Goal: Task Accomplishment & Management: Use online tool/utility

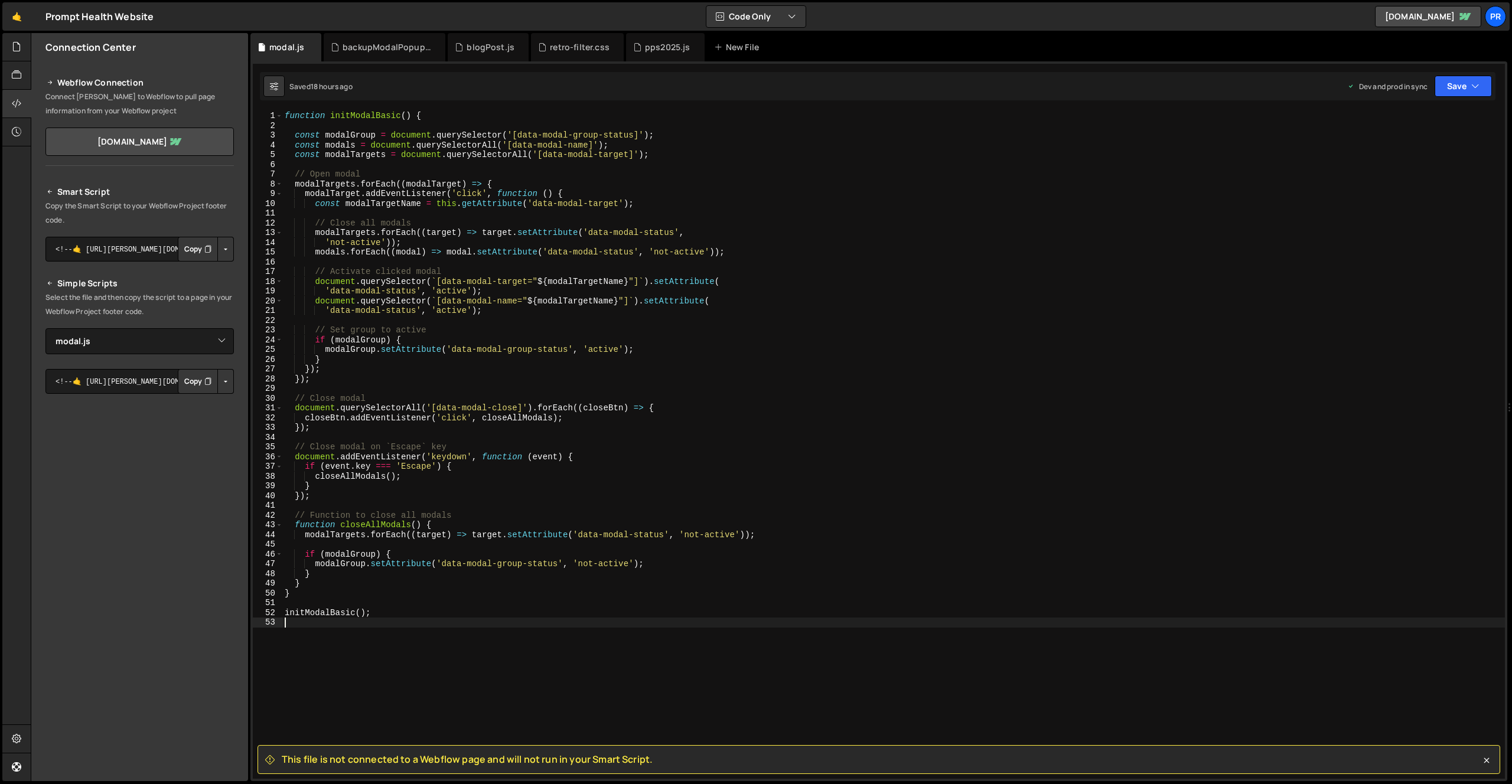
select select "46324"
click at [493, 311] on div "function initModalBasic ( ) { const modalGroup = document . querySelector ( '[d…" at bounding box center [893, 455] width 1223 height 688
type textarea "'data-modal-status', 'active');"
click at [18, 80] on icon at bounding box center [16, 75] width 9 height 13
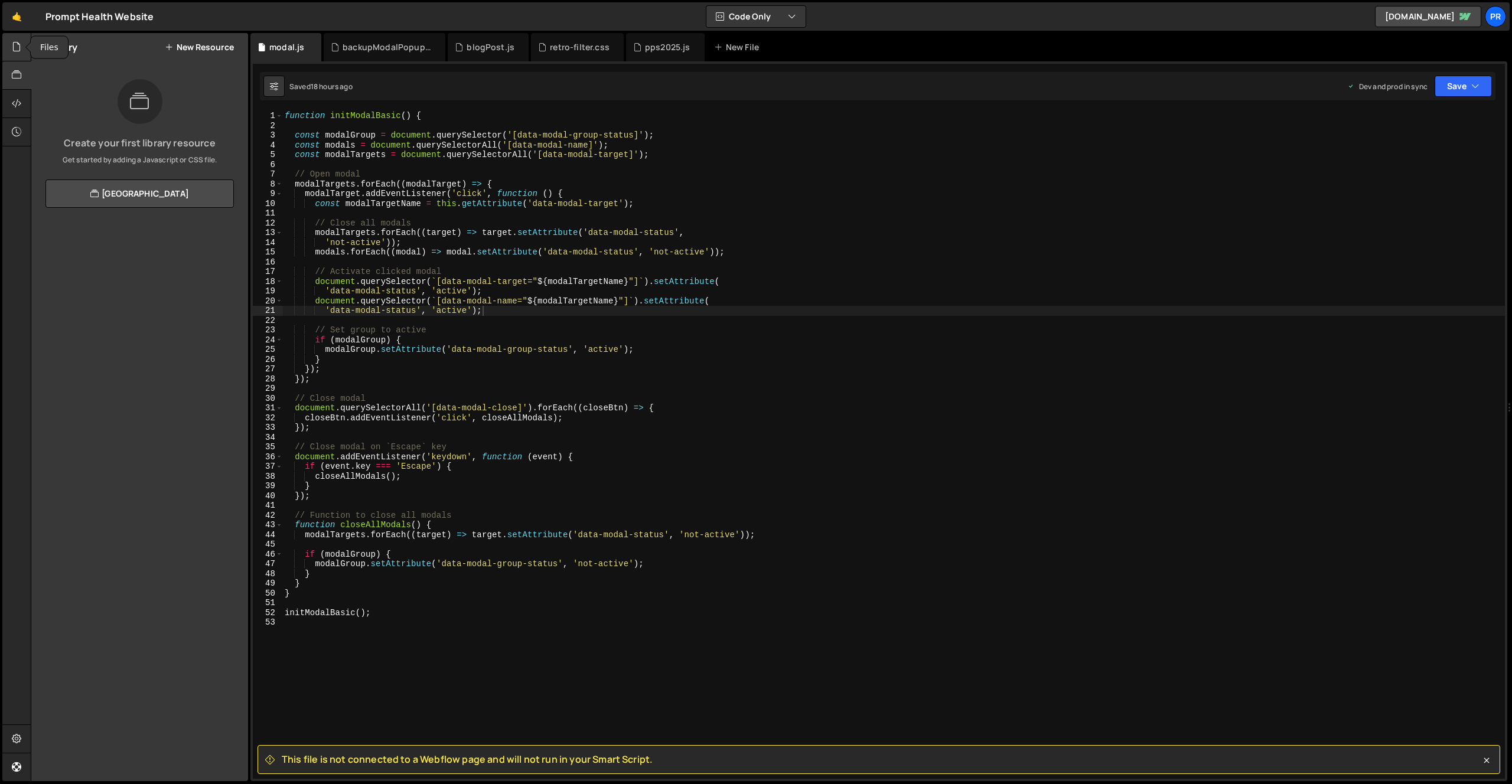
click at [17, 54] on div at bounding box center [16, 47] width 29 height 28
click at [141, 171] on div "0 resourceHub.js 0" at bounding box center [146, 168] width 203 height 24
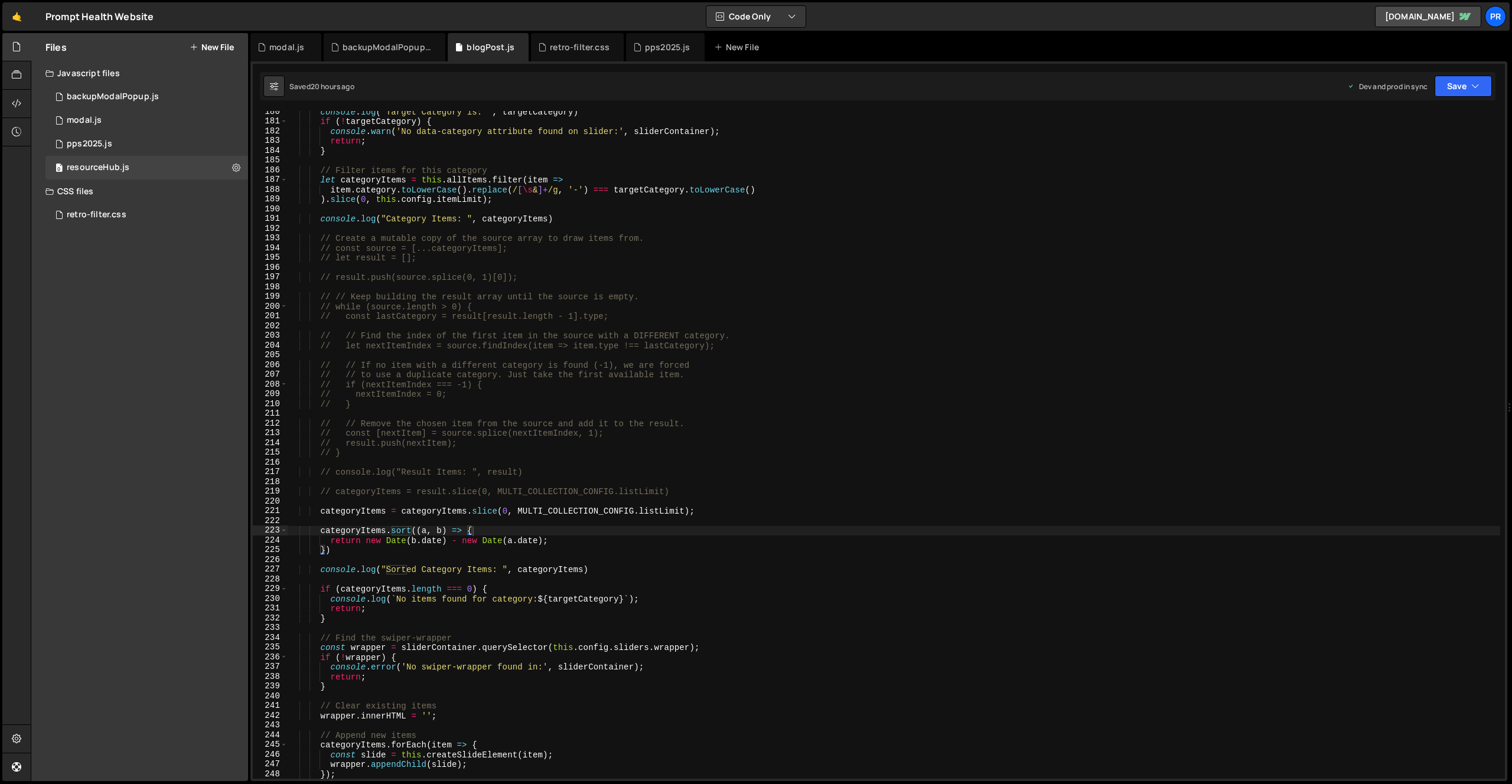
click at [575, 265] on div "console . log ( "Target Category is: " , targetCategory ) if ( ! targetCategory…" at bounding box center [894, 451] width 1213 height 688
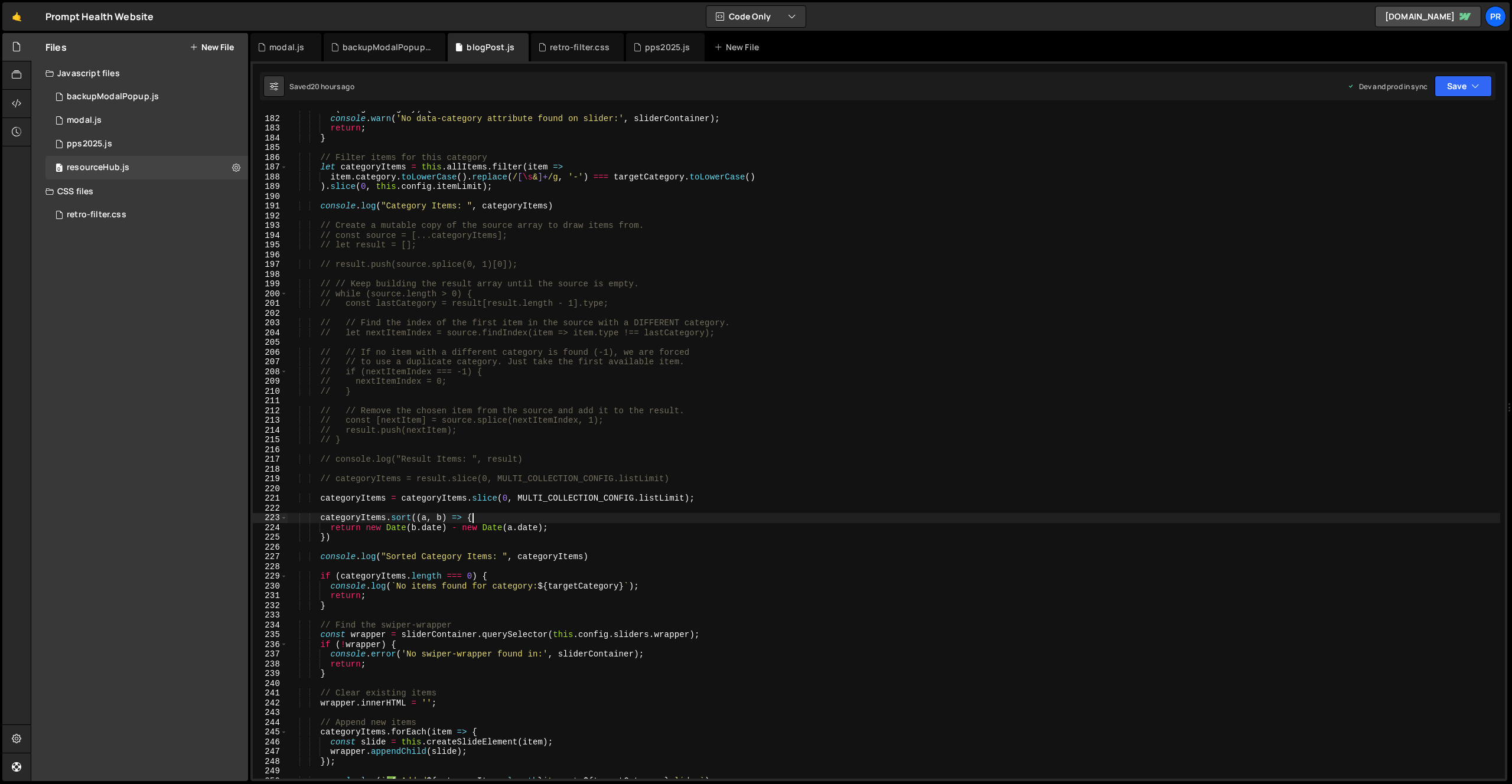
click at [529, 517] on div "if ( ! targetCategory ) { console . warn ( 'No data-category attribute found on…" at bounding box center [894, 448] width 1213 height 688
type textarea "categoryItems.sort((a, b) => {"
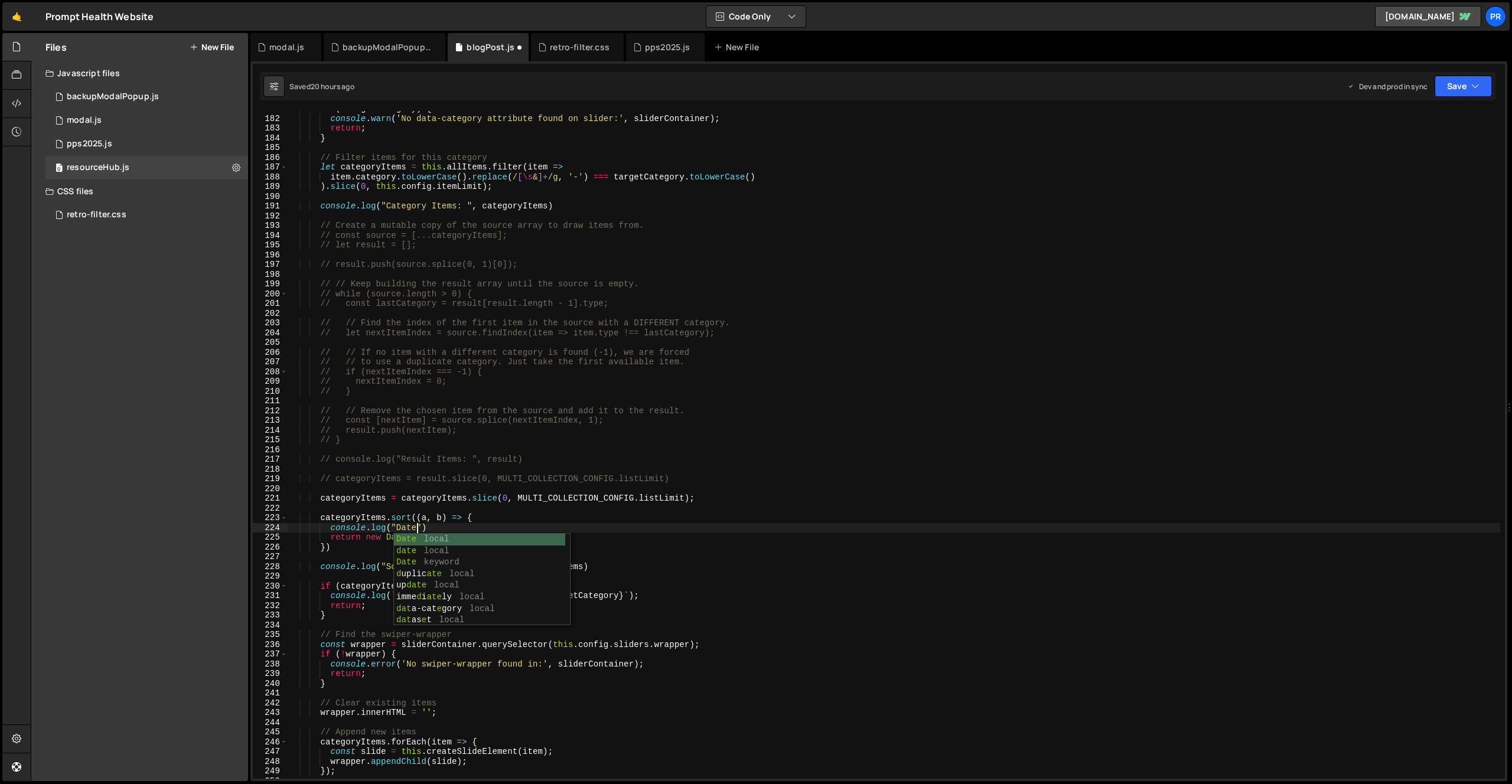
scroll to position [0, 9]
click at [574, 520] on div "if ( ! targetCategory ) { console . warn ( 'No data-category attribute found on…" at bounding box center [894, 448] width 1213 height 688
click at [421, 528] on div "if ( ! targetCategory ) { console . warn ( 'No data-category attribute found on…" at bounding box center [894, 448] width 1213 height 688
click at [488, 497] on div "if ( ! targetCategory ) { console . warn ( 'No data-category attribute found on…" at bounding box center [894, 448] width 1213 height 688
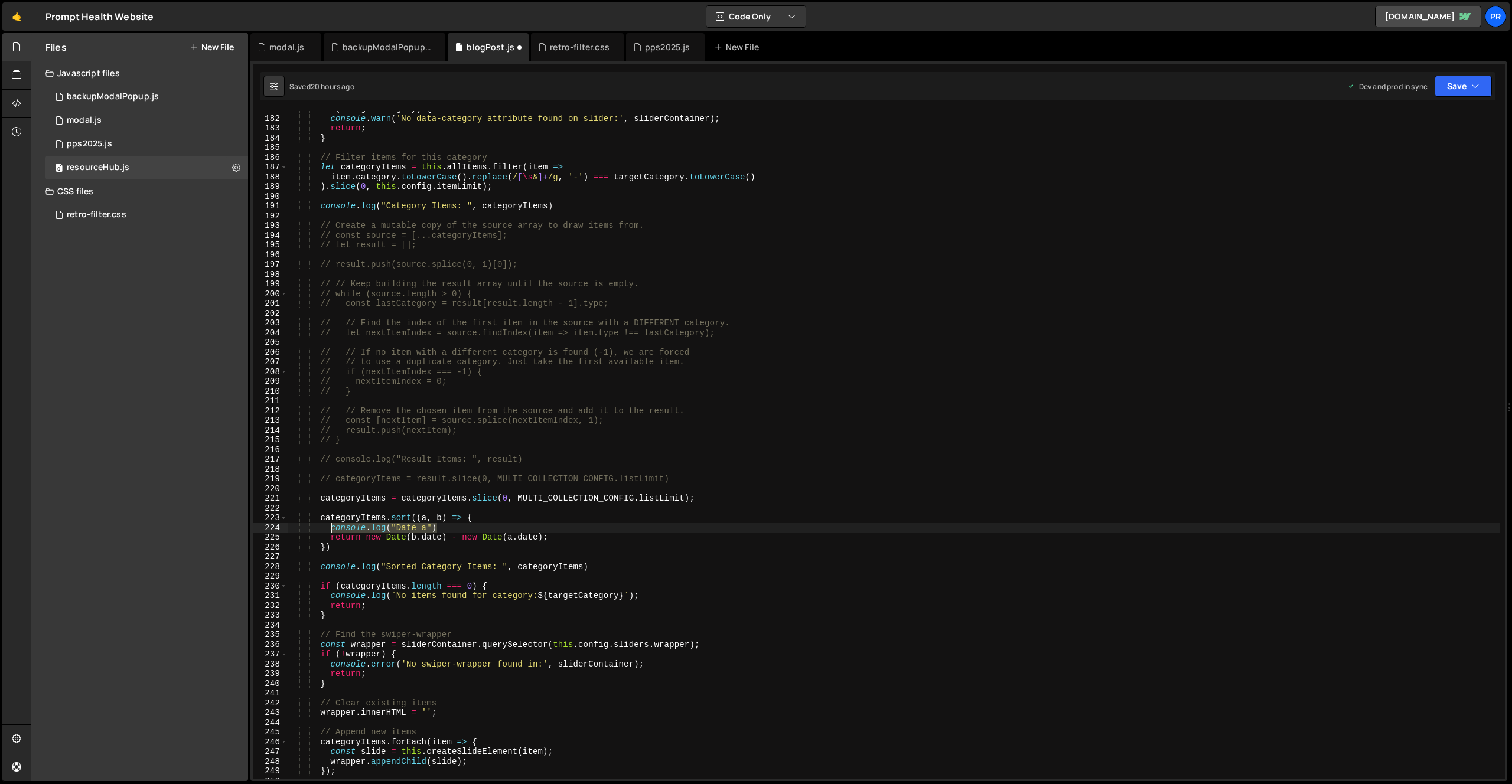
drag, startPoint x: 451, startPoint y: 527, endPoint x: 329, endPoint y: 529, distance: 121.7
click at [329, 529] on div "if ( ! targetCategory ) { console . warn ( 'No data-category attribute found on…" at bounding box center [894, 448] width 1213 height 688
type textarea "console.log("Date a")"
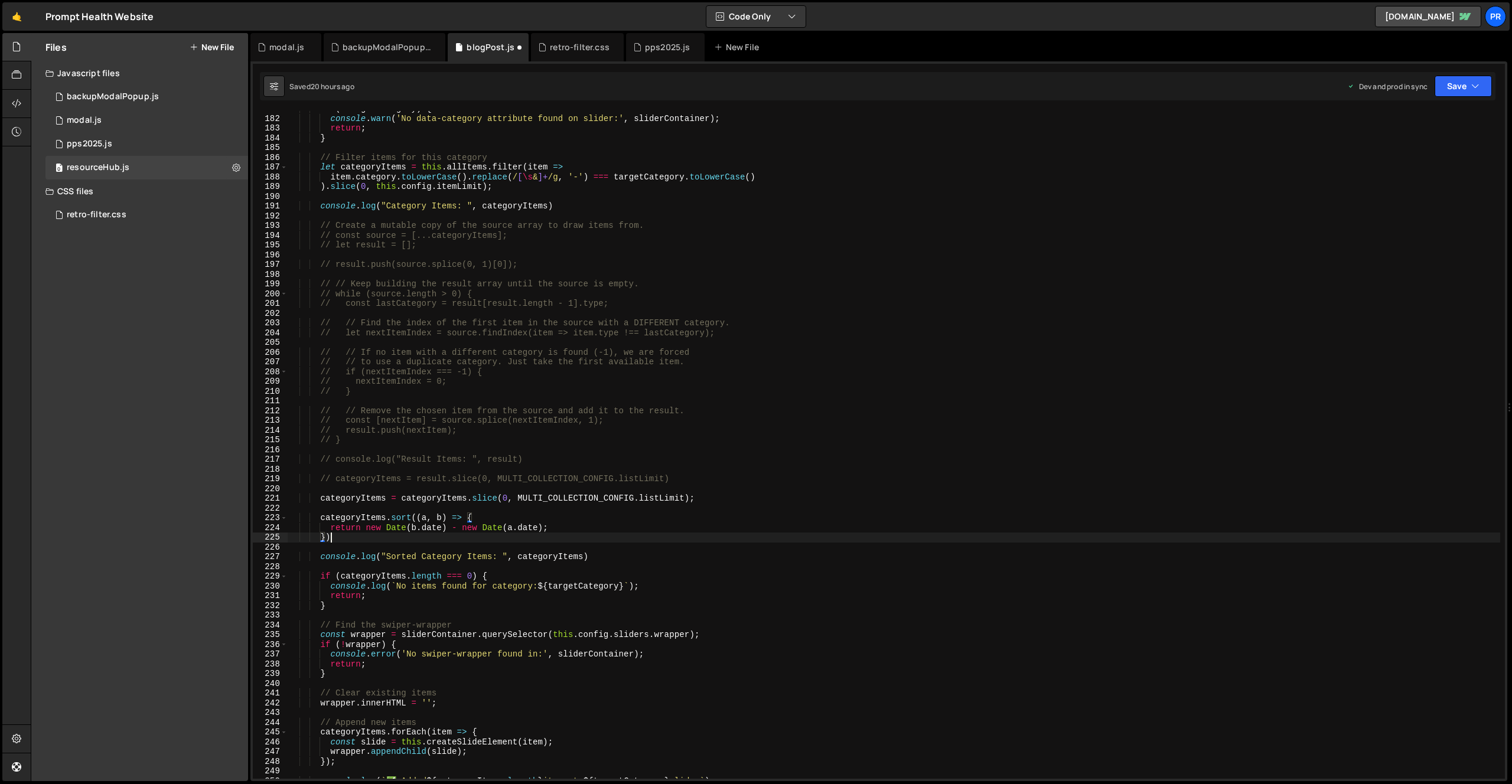
click at [358, 539] on div "if ( ! targetCategory ) { console . warn ( 'No data-category attribute found on…" at bounding box center [894, 448] width 1213 height 688
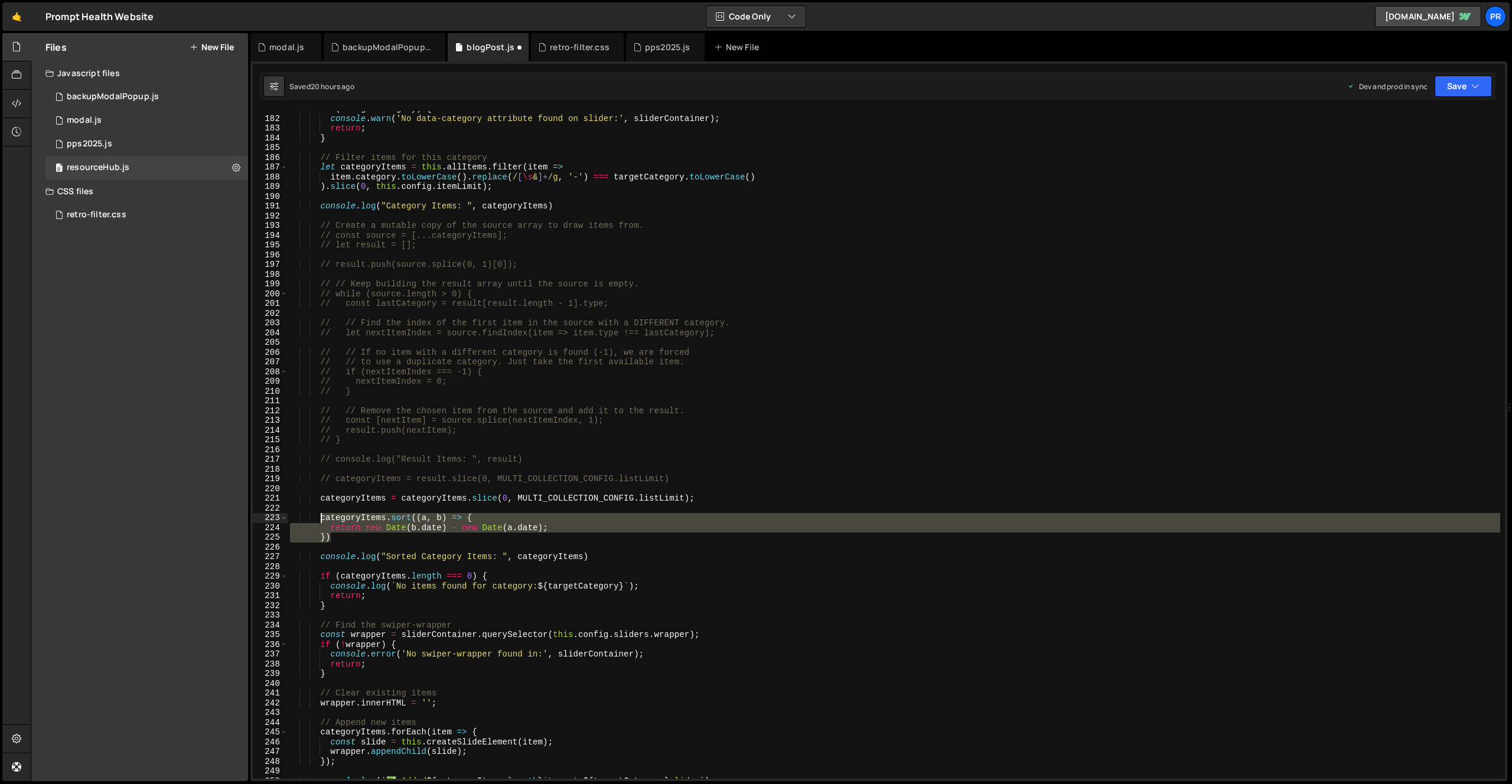
drag, startPoint x: 356, startPoint y: 539, endPoint x: 320, endPoint y: 517, distance: 41.8
click at [320, 517] on div "if ( ! targetCategory ) { console . warn ( 'No data-category attribute found on…" at bounding box center [894, 448] width 1213 height 688
type textarea "// categoryItems.sort((a, b) => { // return new Date([DOMAIN_NAME]) - new Date(…"
click at [802, 470] on div "if ( ! targetCategory ) { console . warn ( 'No data-category attribute found on…" at bounding box center [894, 448] width 1213 height 688
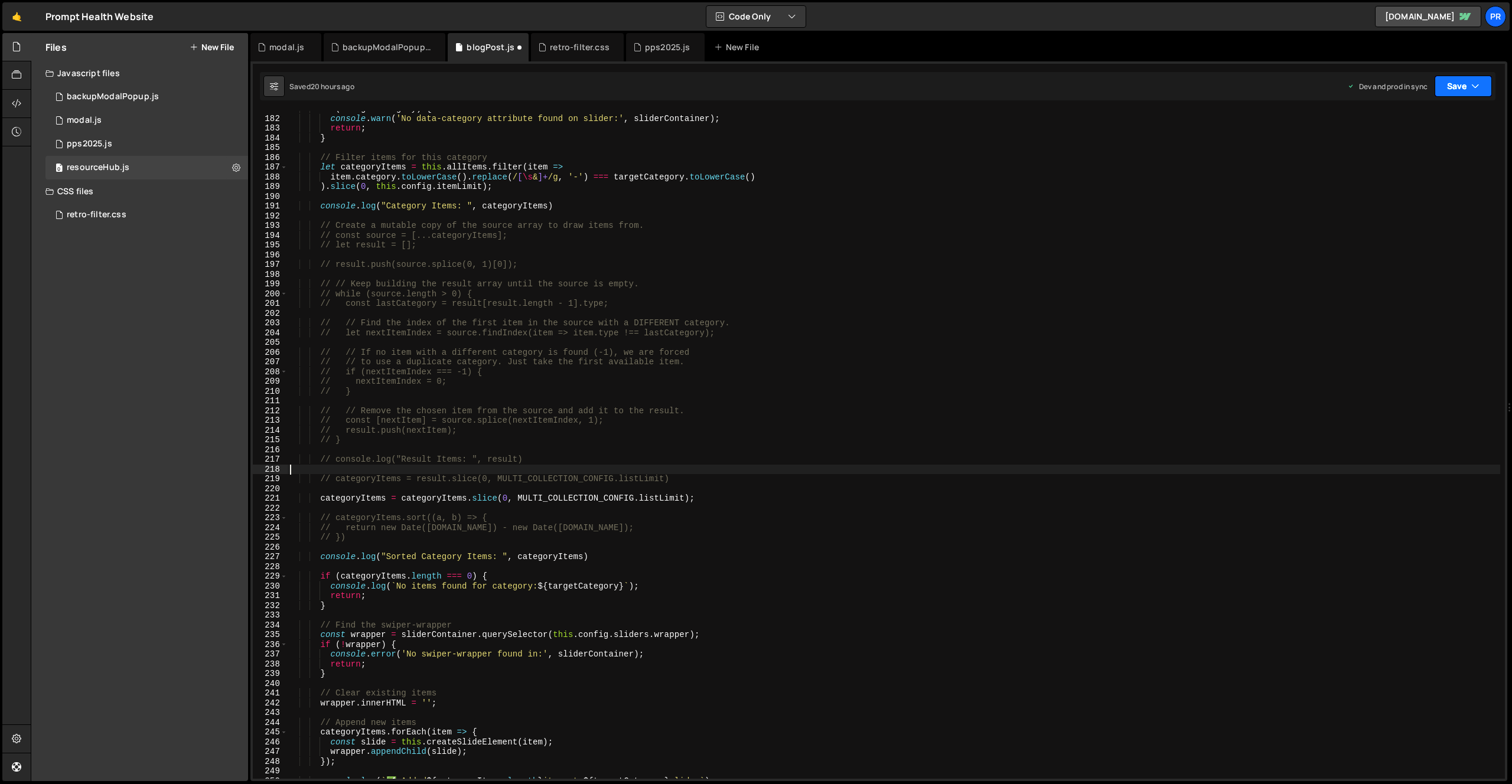
click at [1468, 79] on button "Save" at bounding box center [1463, 86] width 57 height 21
click at [1446, 153] on div "Save to Production S" at bounding box center [1423, 154] width 123 height 12
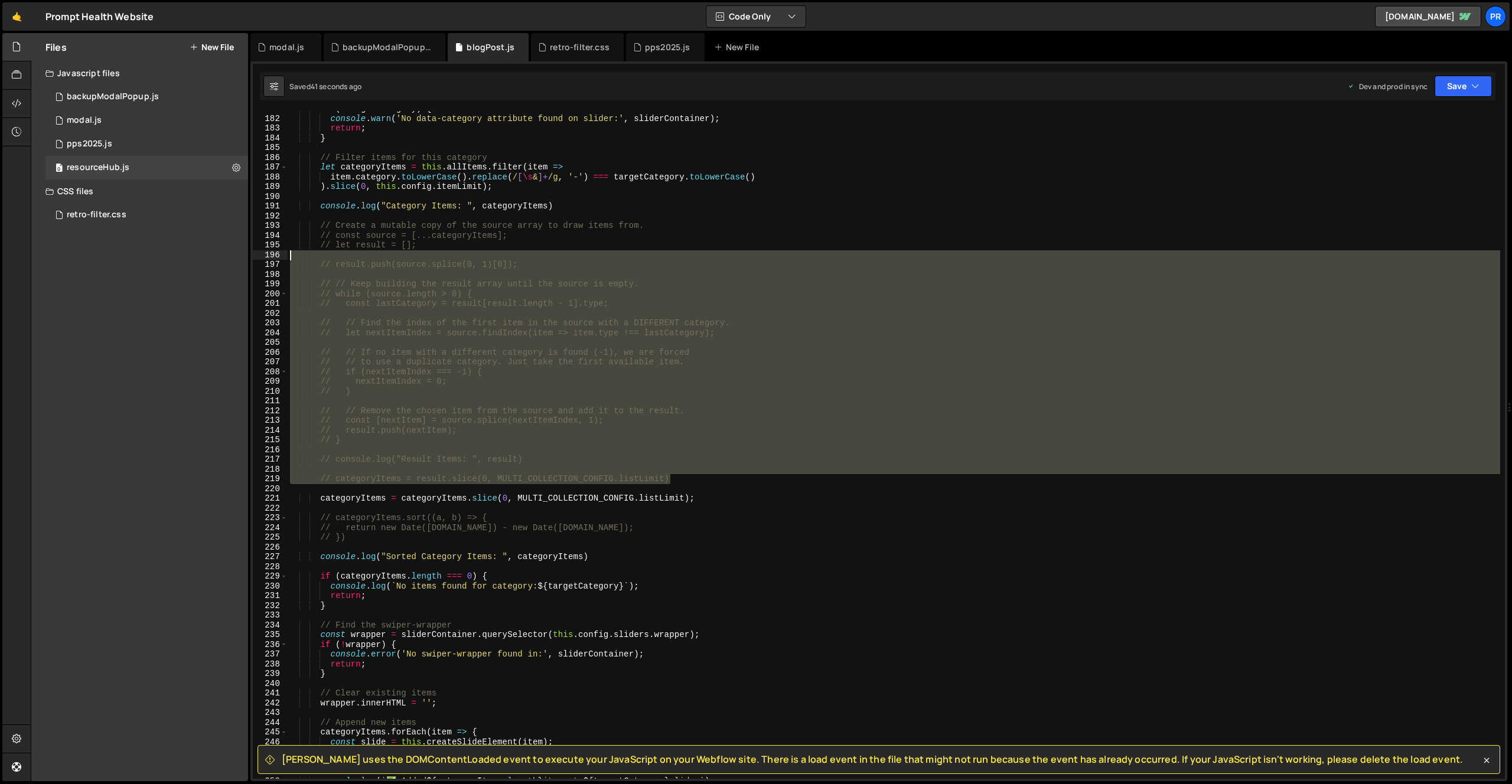
drag, startPoint x: 693, startPoint y: 479, endPoint x: 363, endPoint y: 245, distance: 405.1
click at [363, 245] on div "if ( ! targetCategory ) { console . warn ( 'No data-category attribute found on…" at bounding box center [894, 448] width 1213 height 688
type textarea "// let result = [];"
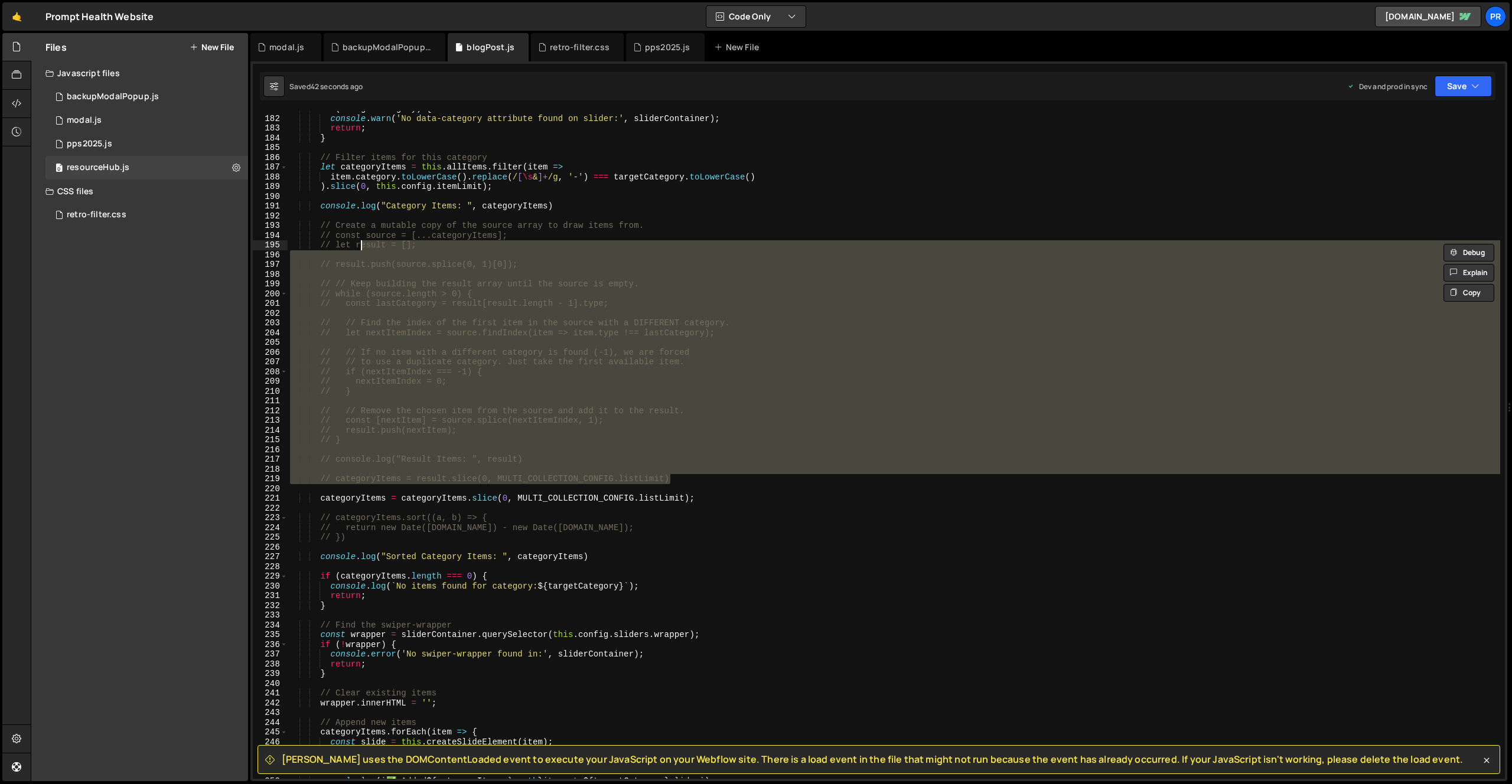
click at [418, 474] on div "if ( ! targetCategory ) { console . warn ( 'No data-category attribute found on…" at bounding box center [894, 445] width 1213 height 668
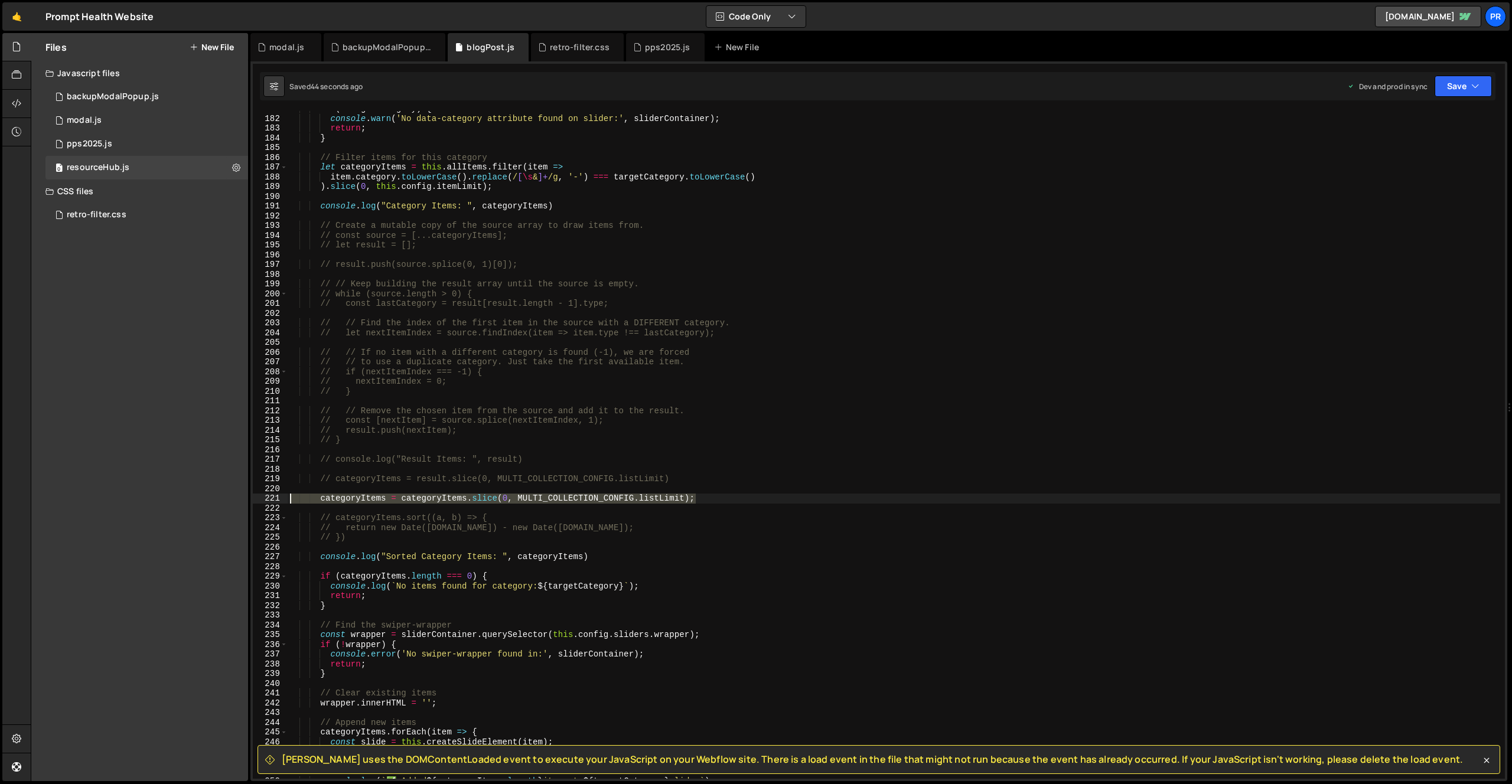
drag, startPoint x: 721, startPoint y: 499, endPoint x: 254, endPoint y: 497, distance: 466.6
click at [254, 497] on div "181 182 183 184 185 186 187 188 189 190 191 192 193 194 195 196 197 198 199 200…" at bounding box center [879, 445] width 1252 height 668
type textarea "categoryItems = categoryItems.slice(0, MULTI_COLLECTION_CONFIG.listLimit);"
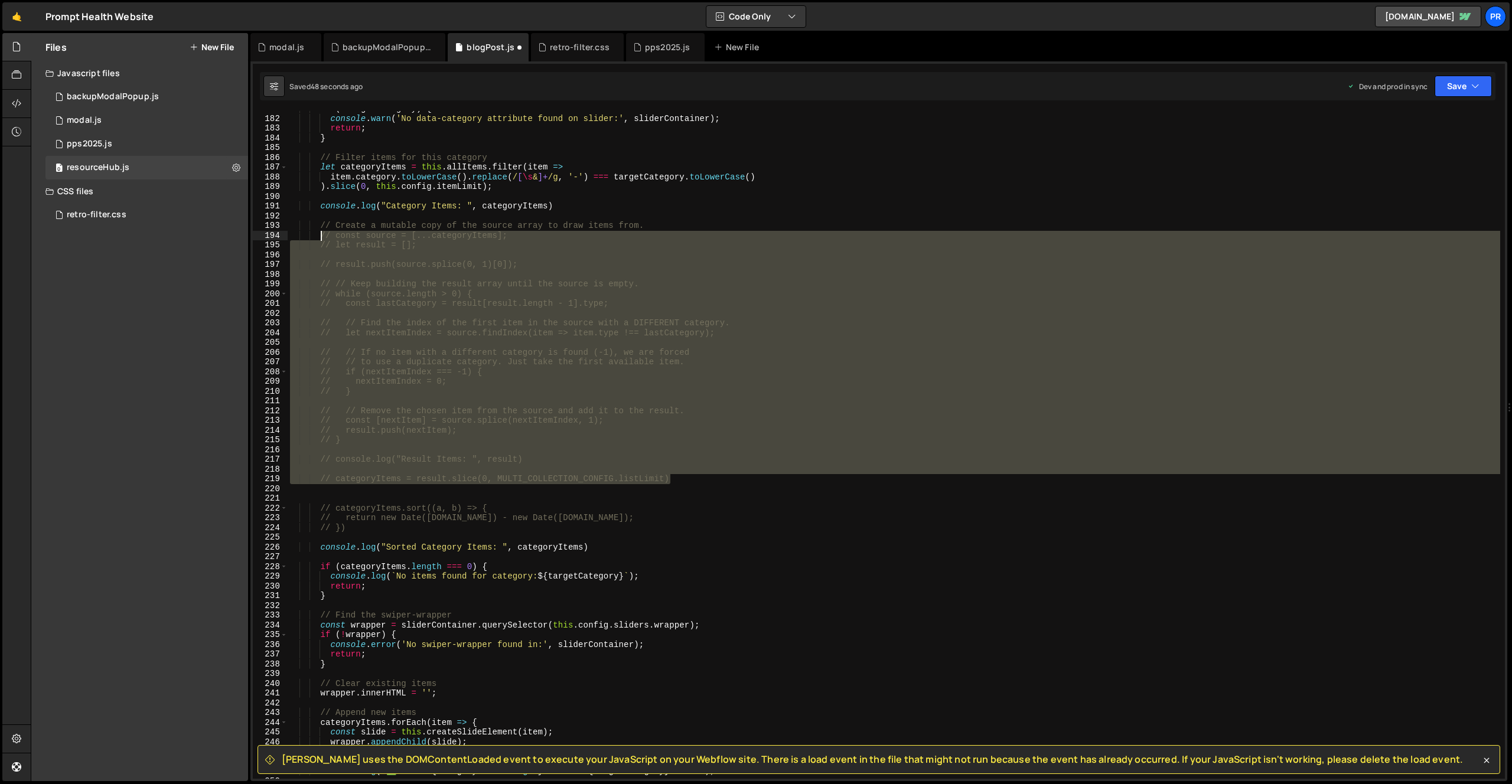
drag, startPoint x: 682, startPoint y: 478, endPoint x: 320, endPoint y: 236, distance: 435.3
click at [320, 236] on div "if ( ! targetCategory ) { console . warn ( 'No data-category attribute found on…" at bounding box center [894, 448] width 1213 height 688
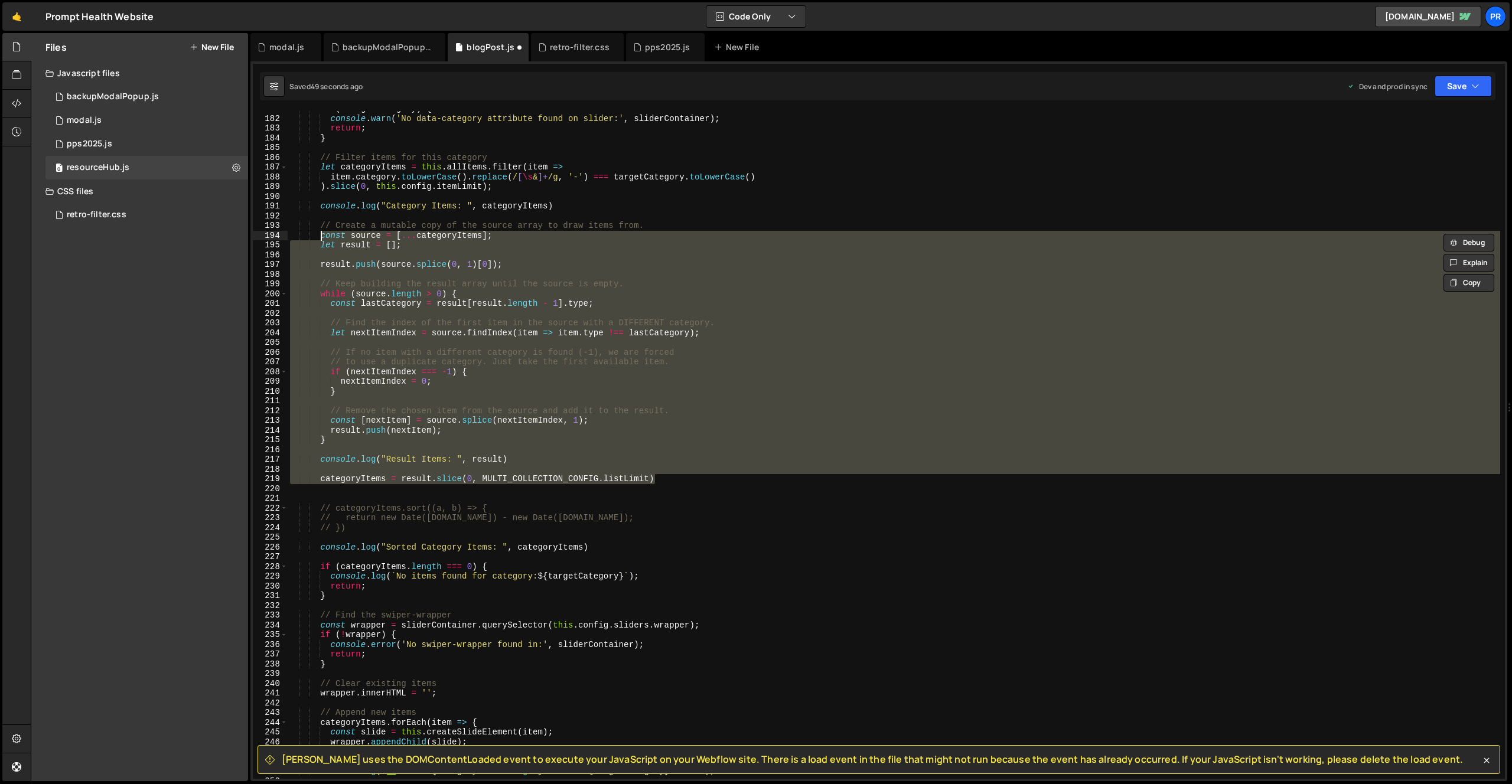
click at [700, 231] on div "if ( ! targetCategory ) { console . warn ( 'No data-category attribute found on…" at bounding box center [894, 445] width 1213 height 668
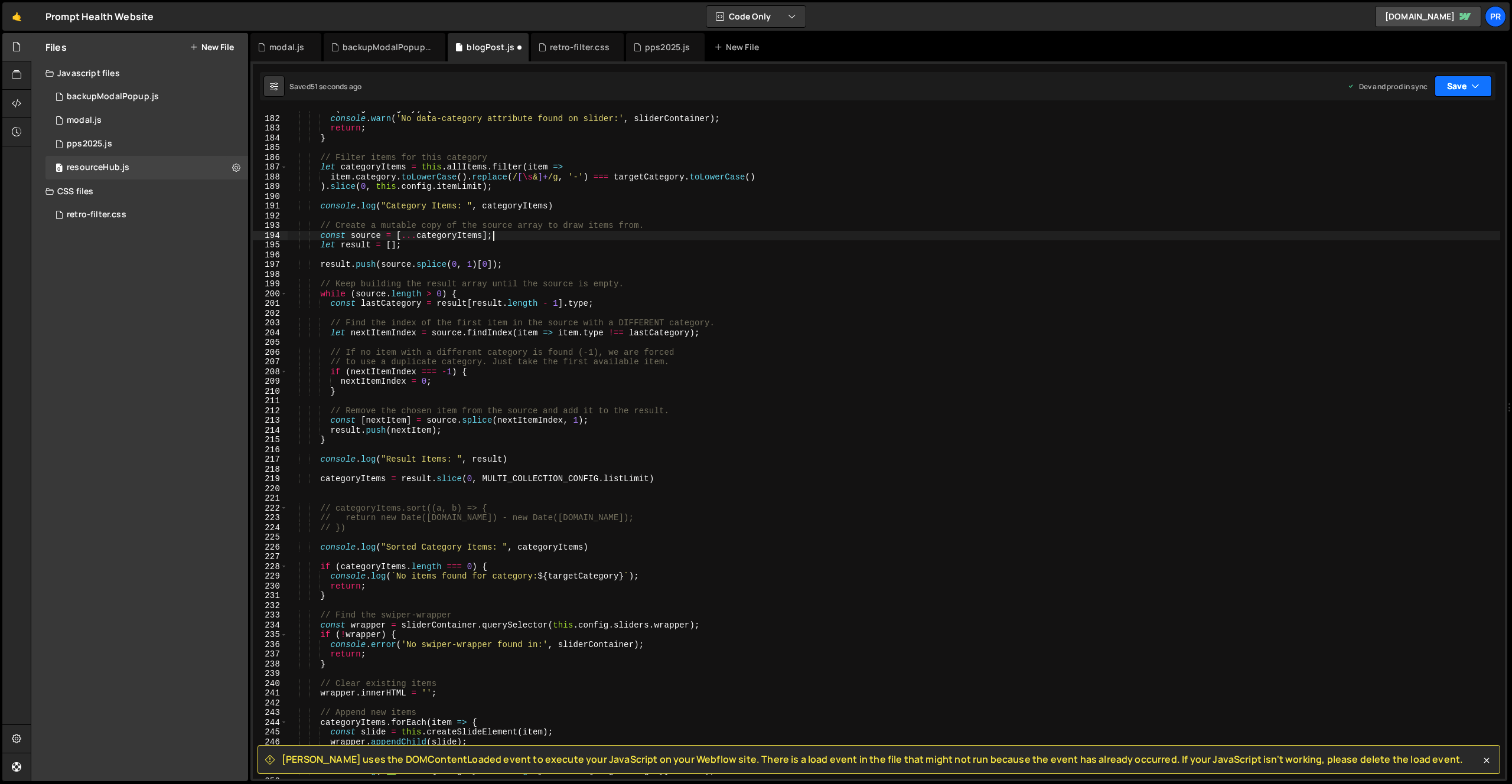
click at [1475, 83] on icon "button" at bounding box center [1475, 86] width 8 height 12
click at [1424, 155] on div "Save to Production S" at bounding box center [1423, 154] width 123 height 12
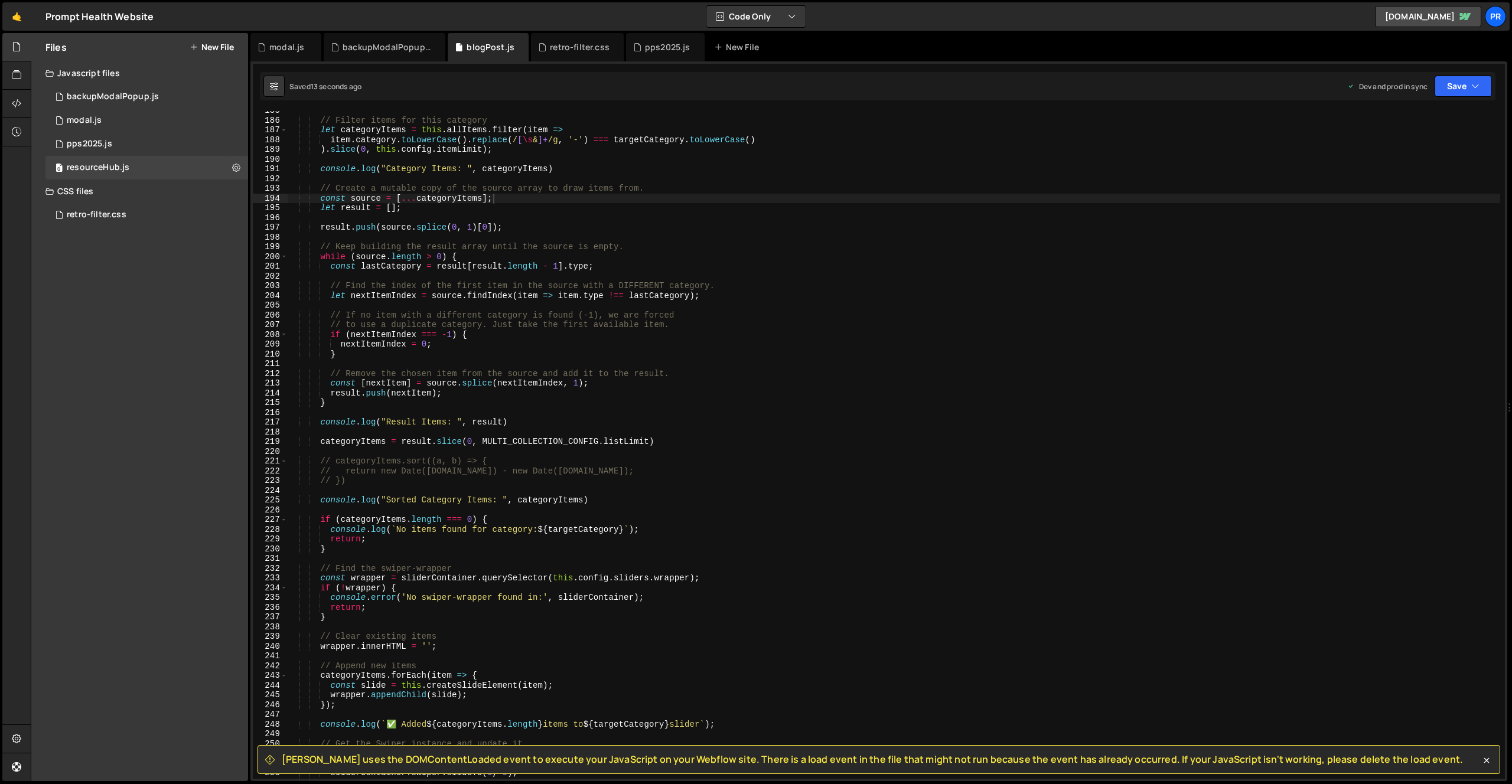
scroll to position [1841, 0]
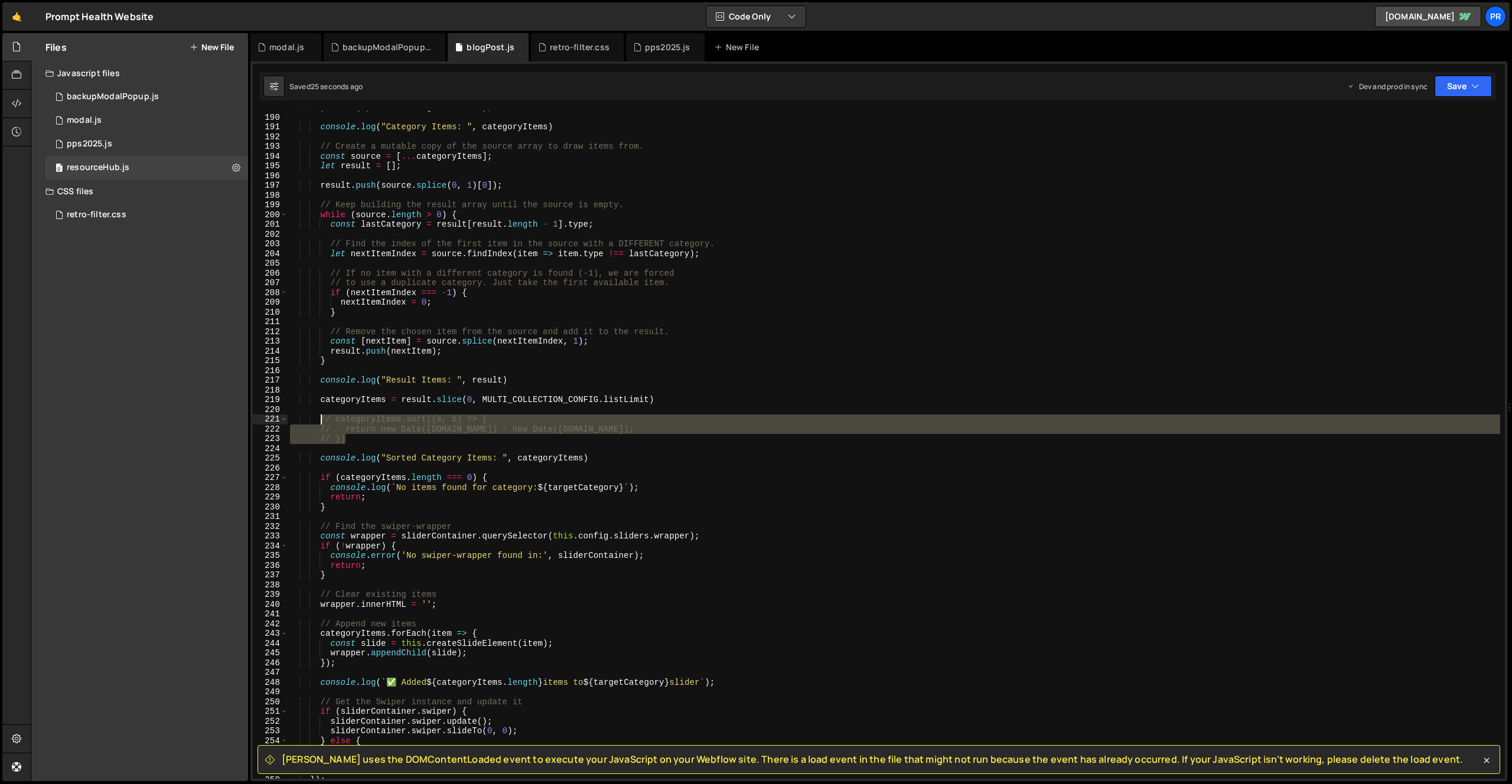
drag, startPoint x: 359, startPoint y: 441, endPoint x: 321, endPoint y: 419, distance: 44.2
click at [321, 419] on div ") . slice ( 0 , this . config . itemLimit ) ; console . log ( "Category Items: …" at bounding box center [894, 447] width 1213 height 688
click at [557, 377] on div ") . slice ( 0 , this . config . itemLimit ) ; console . log ( "Category Items: …" at bounding box center [894, 447] width 1213 height 688
type textarea "console.log("Result Items: ", result)"
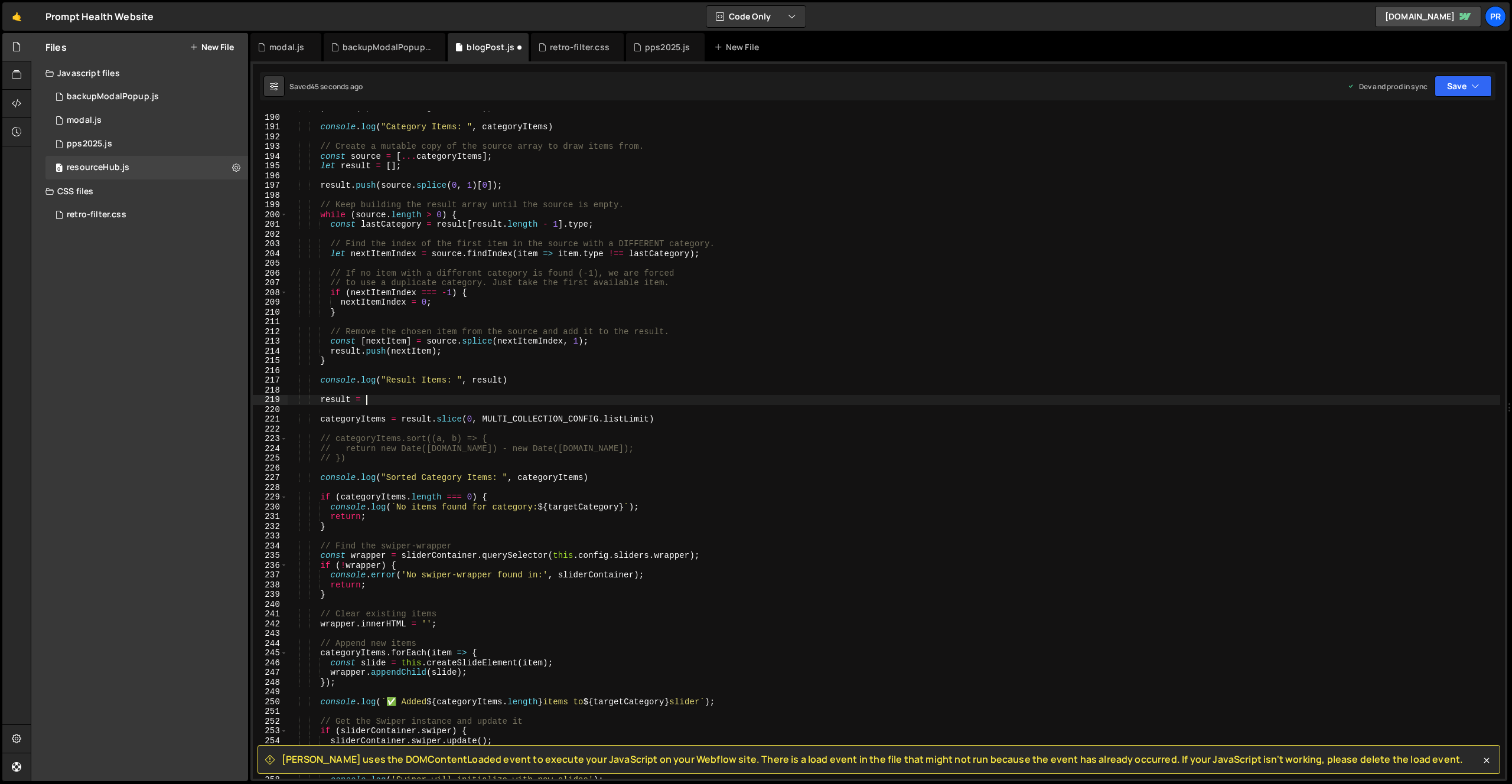
scroll to position [0, 5]
click at [544, 380] on div ") . slice ( 0 , this . config . itemLimit ) ; console . log ( "Category Items: …" at bounding box center [894, 447] width 1213 height 688
click at [385, 400] on div ") . slice ( 0 , this . config . itemLimit ) ; console . log ( "Category Items: …" at bounding box center [894, 447] width 1213 height 688
drag, startPoint x: 403, startPoint y: 421, endPoint x: 654, endPoint y: 419, distance: 251.1
click at [654, 419] on div ") . slice ( 0 , this . config . itemLimit ) ; console . log ( "Category Items: …" at bounding box center [894, 447] width 1213 height 688
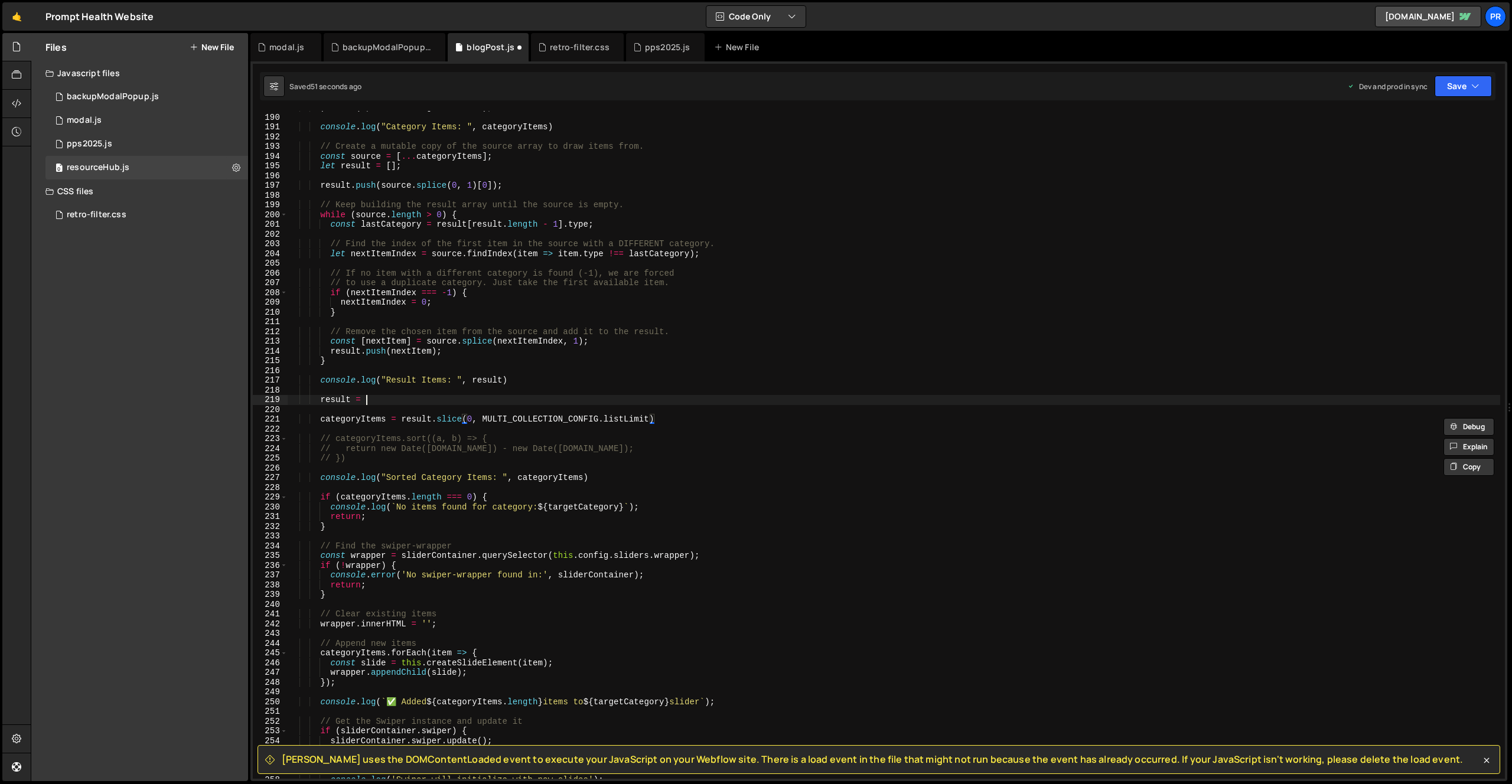
click at [405, 402] on div ") . slice ( 0 , this . config . itemLimit ) ; console . log ( "Category Items: …" at bounding box center [894, 447] width 1213 height 688
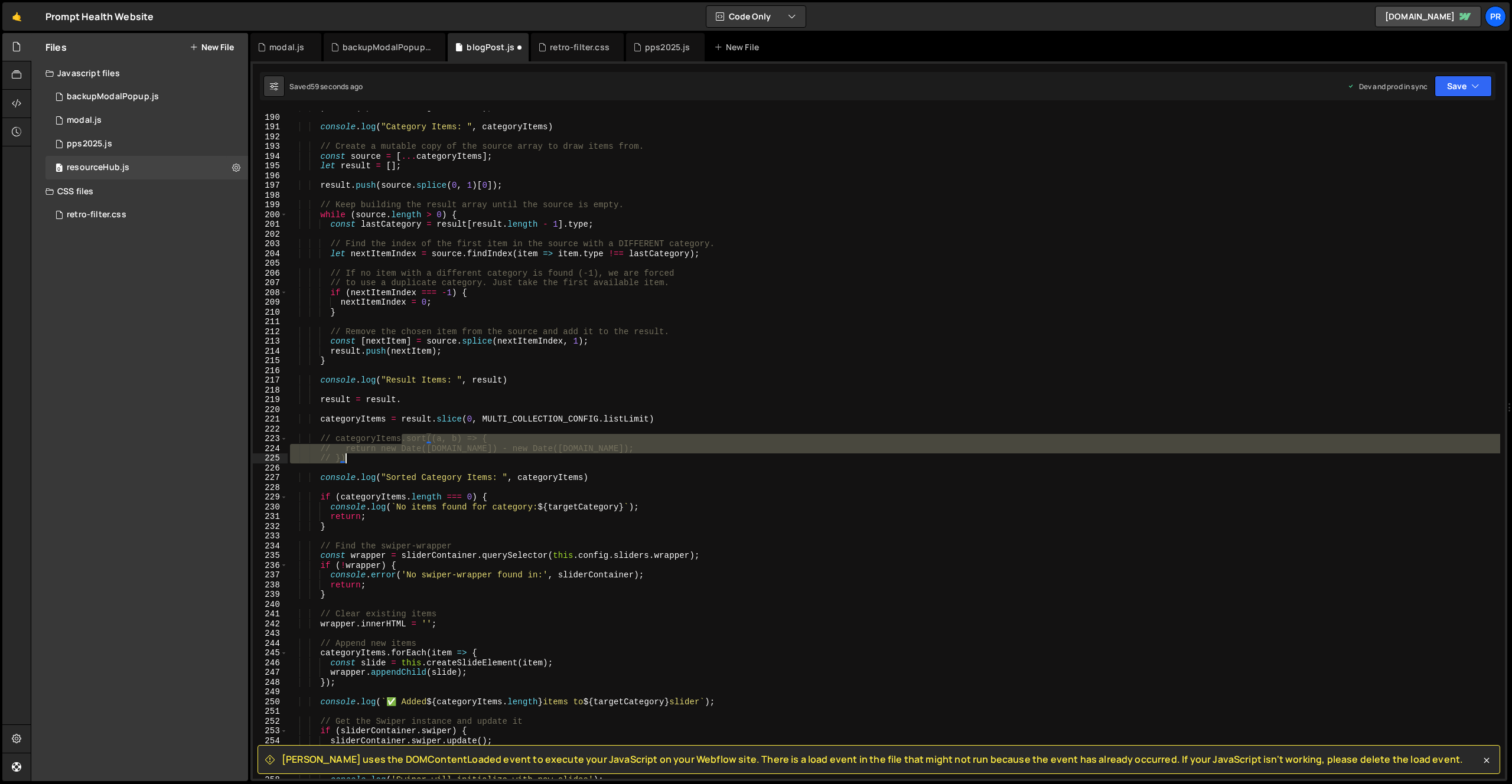
drag, startPoint x: 402, startPoint y: 440, endPoint x: 407, endPoint y: 455, distance: 15.5
click at [407, 455] on div ") . slice ( 0 , this . config . itemLimit ) ; console . log ( "Category Items: …" at bounding box center [894, 447] width 1213 height 688
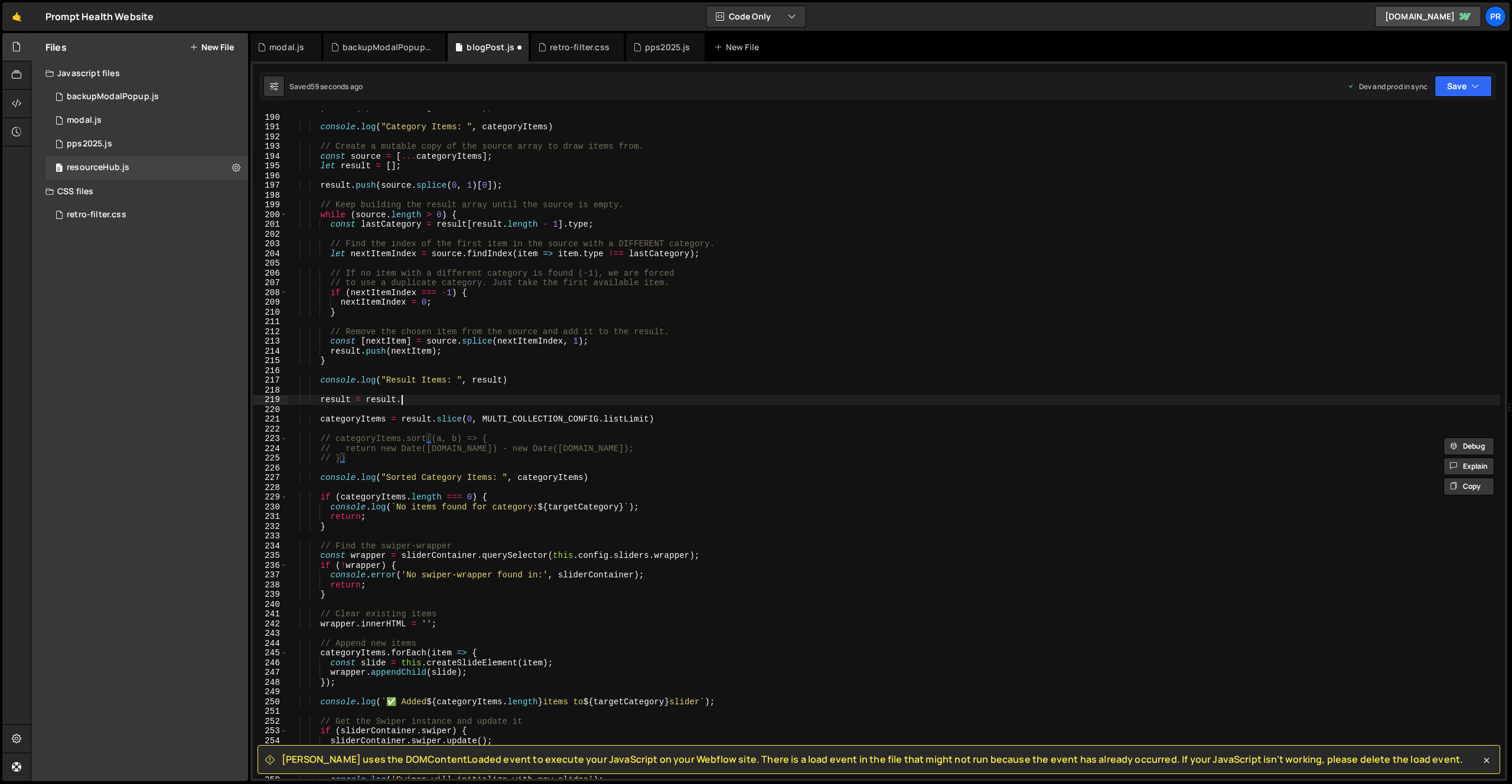
click at [409, 399] on div ") . slice ( 0 , this . config . itemLimit ) ; console . log ( "Category Items: …" at bounding box center [894, 447] width 1213 height 688
paste textarea "// })"
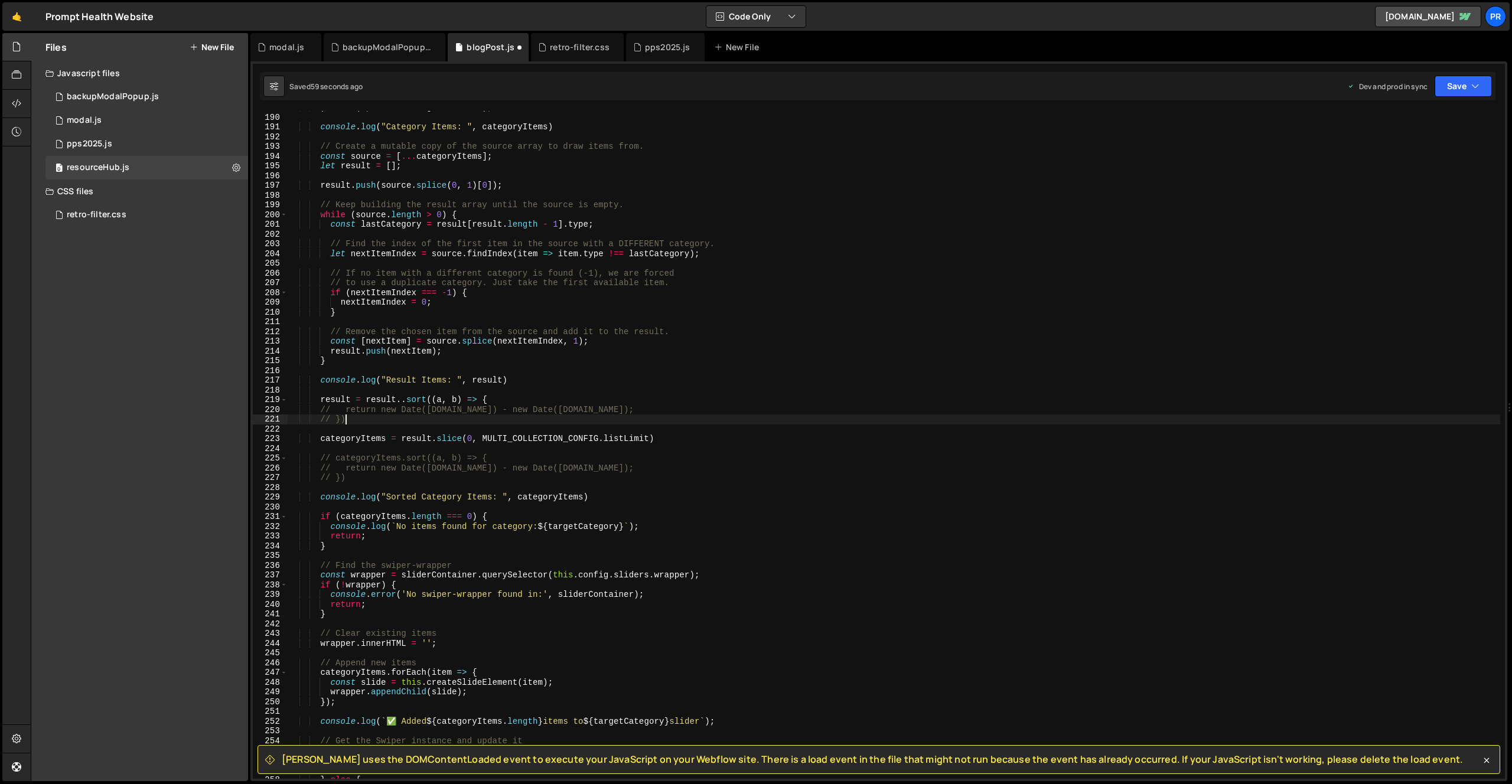
scroll to position [0, 3]
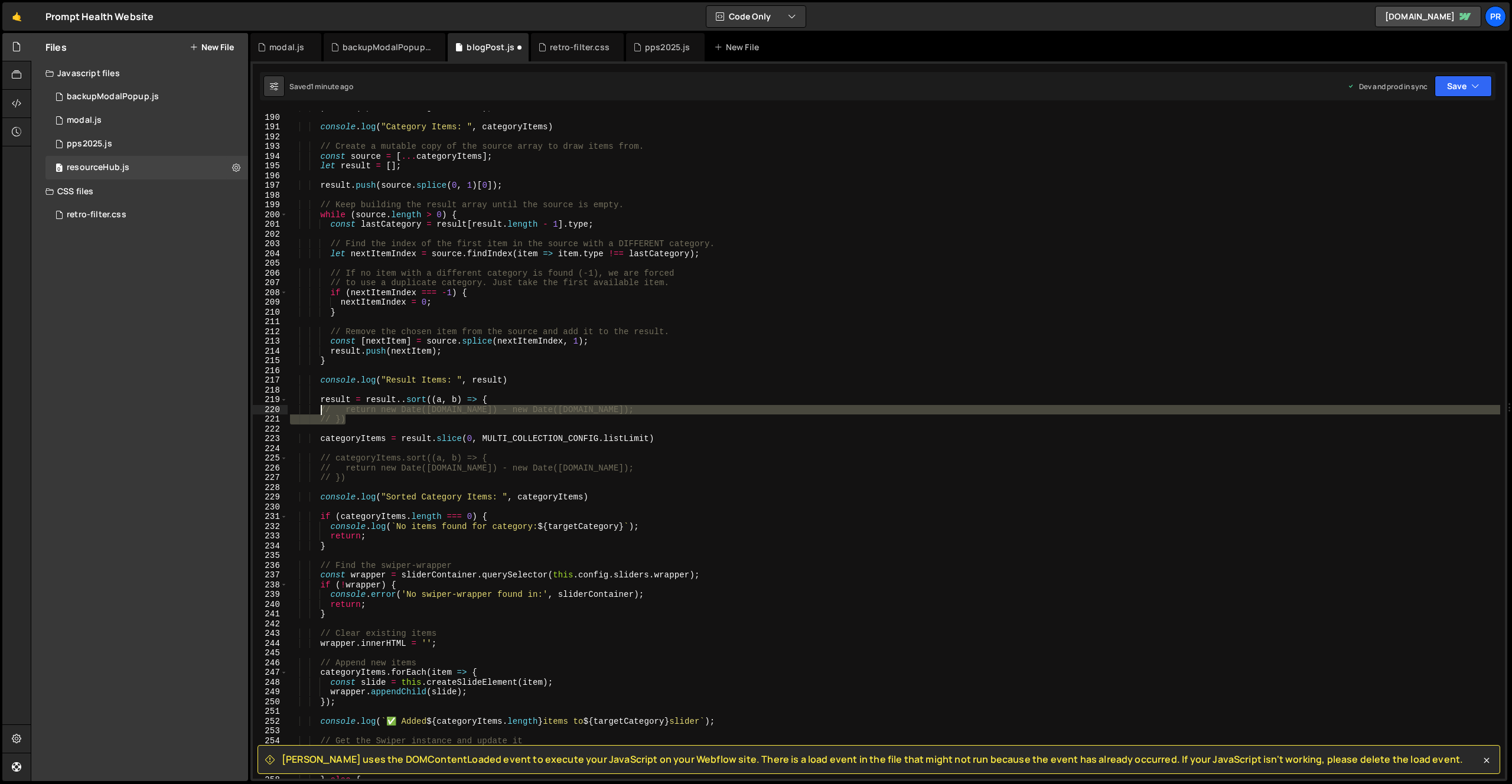
drag, startPoint x: 351, startPoint y: 419, endPoint x: 321, endPoint y: 409, distance: 31.0
click at [321, 409] on div ") . slice ( 0 , this . config . itemLimit ) ; console . log ( "Category Items: …" at bounding box center [894, 447] width 1213 height 688
click at [485, 400] on div ") . slice ( 0 , this . config . itemLimit ) ; console . log ( "Category Items: …" at bounding box center [894, 447] width 1213 height 688
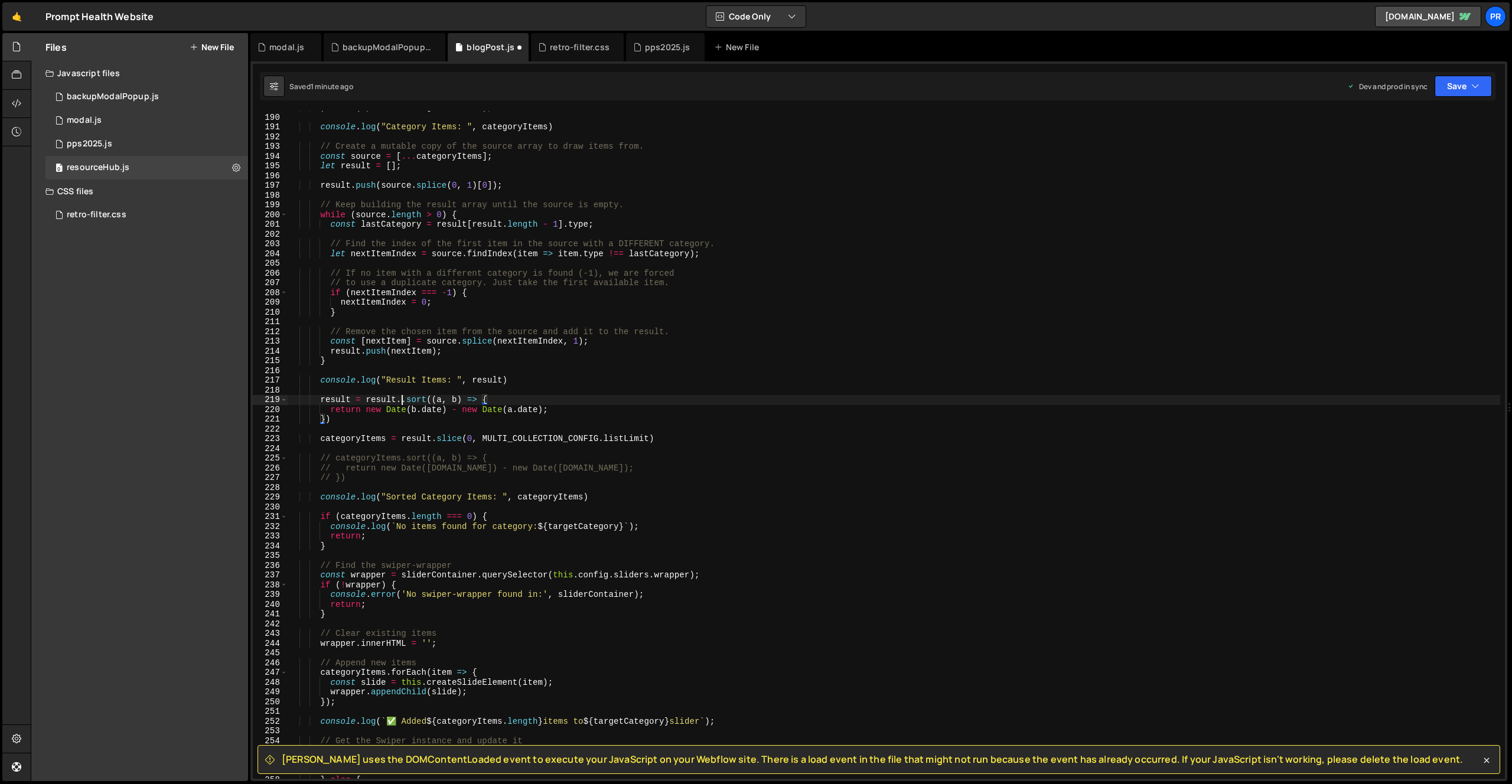
click at [402, 402] on div ") . slice ( 0 , this . config . itemLimit ) ; console . log ( "Category Items: …" at bounding box center [894, 447] width 1213 height 688
click at [553, 381] on div ") . slice ( 0 , this . config . itemLimit ) ; console . log ( "Category Items: …" at bounding box center [894, 447] width 1213 height 688
click at [565, 411] on div ") . slice ( 0 , this . config . itemLimit ) ; console . log ( "Category Items: …" at bounding box center [894, 447] width 1213 height 688
click at [1455, 87] on button "Save" at bounding box center [1463, 86] width 57 height 21
click at [1430, 167] on div "Saved 1 minute ago" at bounding box center [1423, 166] width 123 height 14
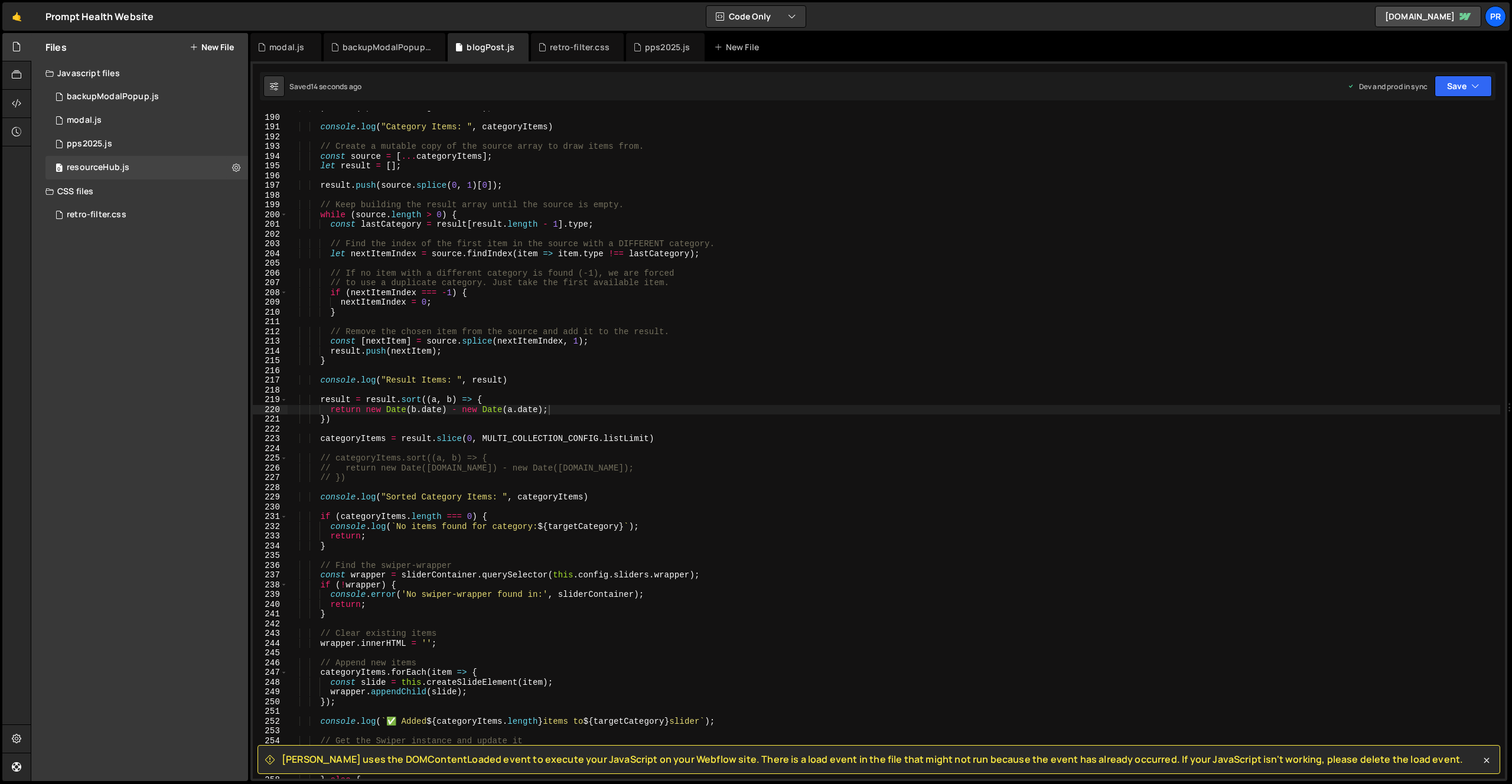
type textarea "})"
click at [571, 422] on div ") . slice ( 0 , this . config . itemLimit ) ; console . log ( "Category Items: …" at bounding box center [894, 447] width 1213 height 688
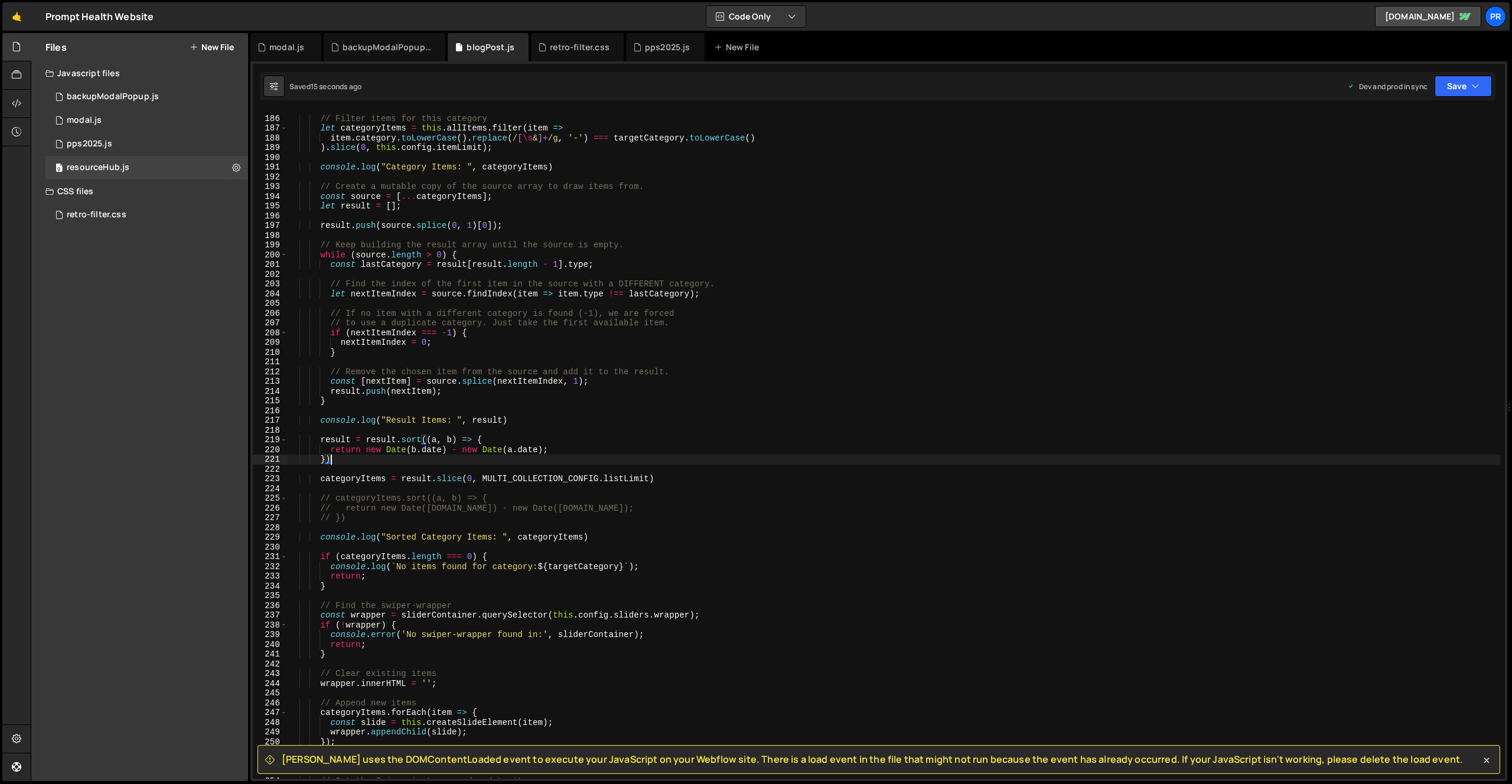
scroll to position [1756, 0]
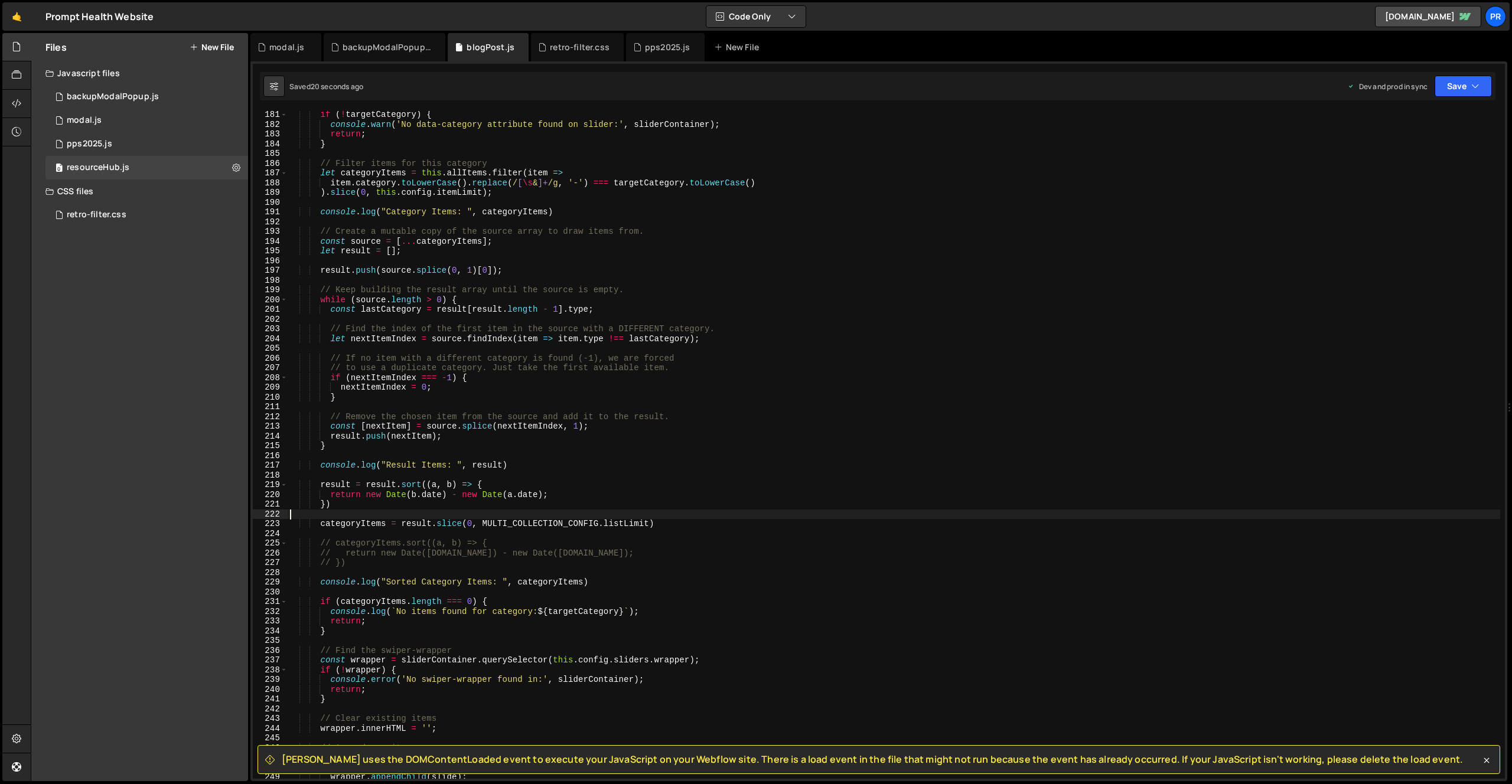
click at [515, 511] on div "if ( ! targetCategory ) { console . warn ( 'No data-category attribute found on…" at bounding box center [894, 454] width 1213 height 688
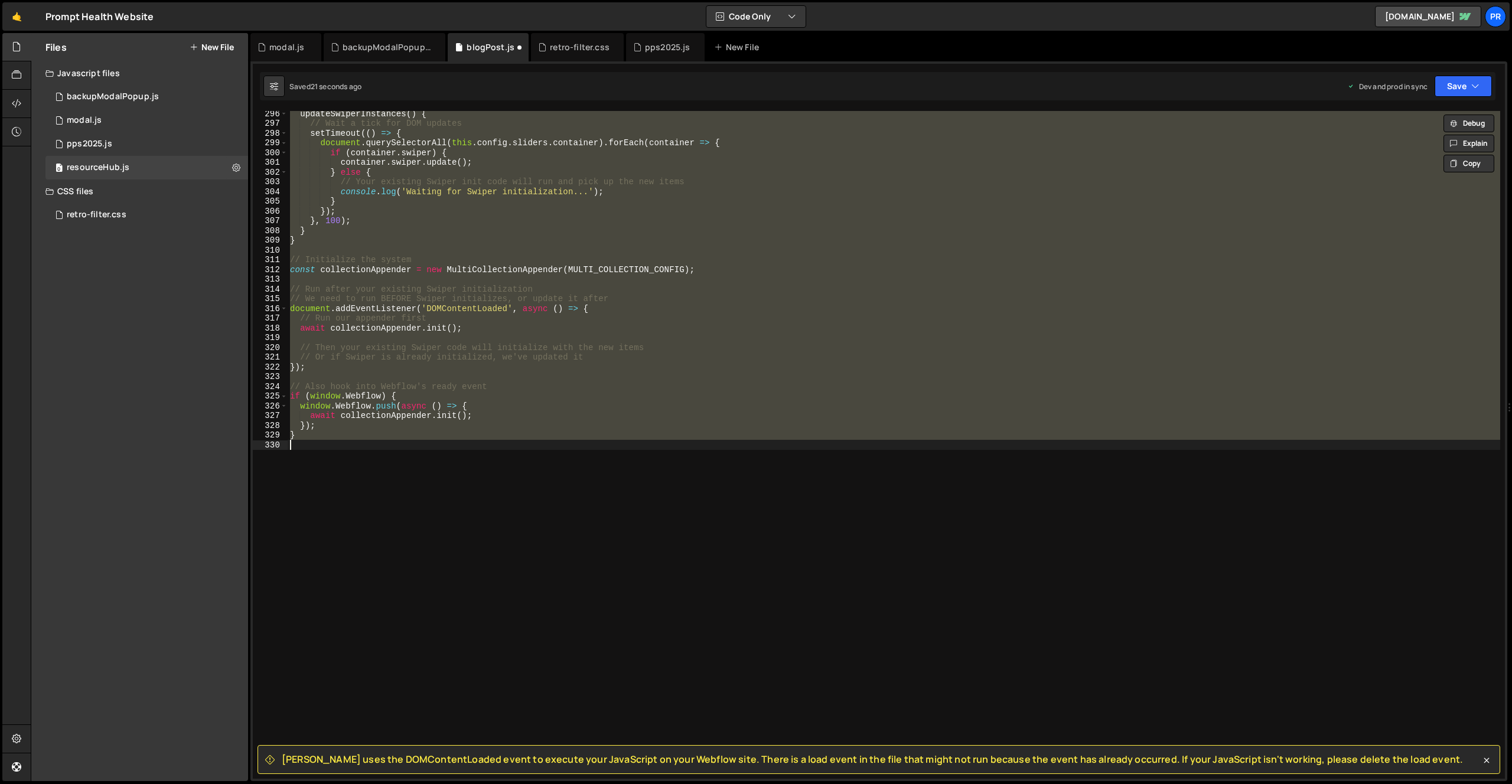
scroll to position [1790, 0]
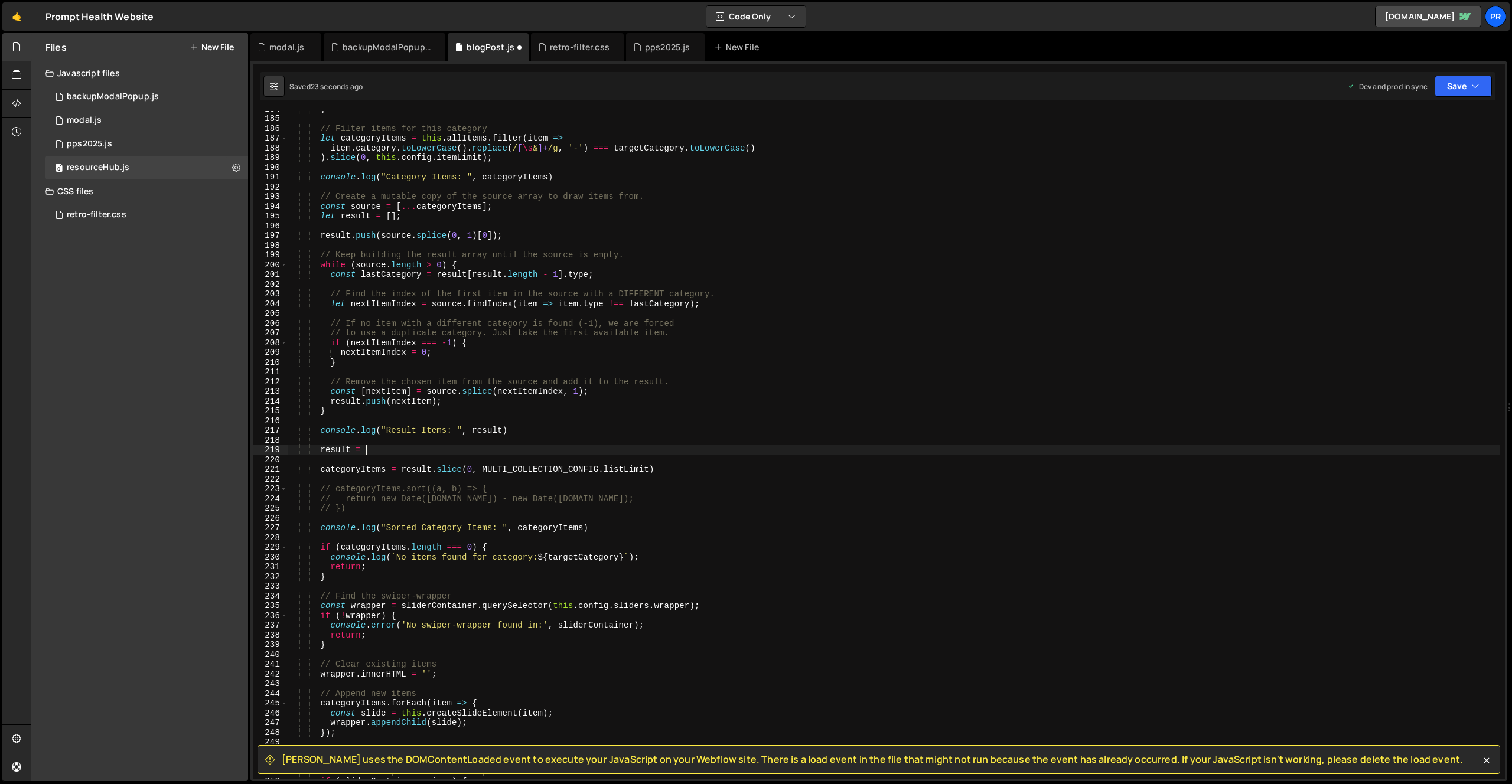
type textarea "result ="
drag, startPoint x: 377, startPoint y: 446, endPoint x: 269, endPoint y: 448, distance: 108.1
click at [269, 448] on div "result = 184 185 186 187 188 189 190 191 192 193 194 195 196 197 198 199 200 20…" at bounding box center [879, 445] width 1252 height 668
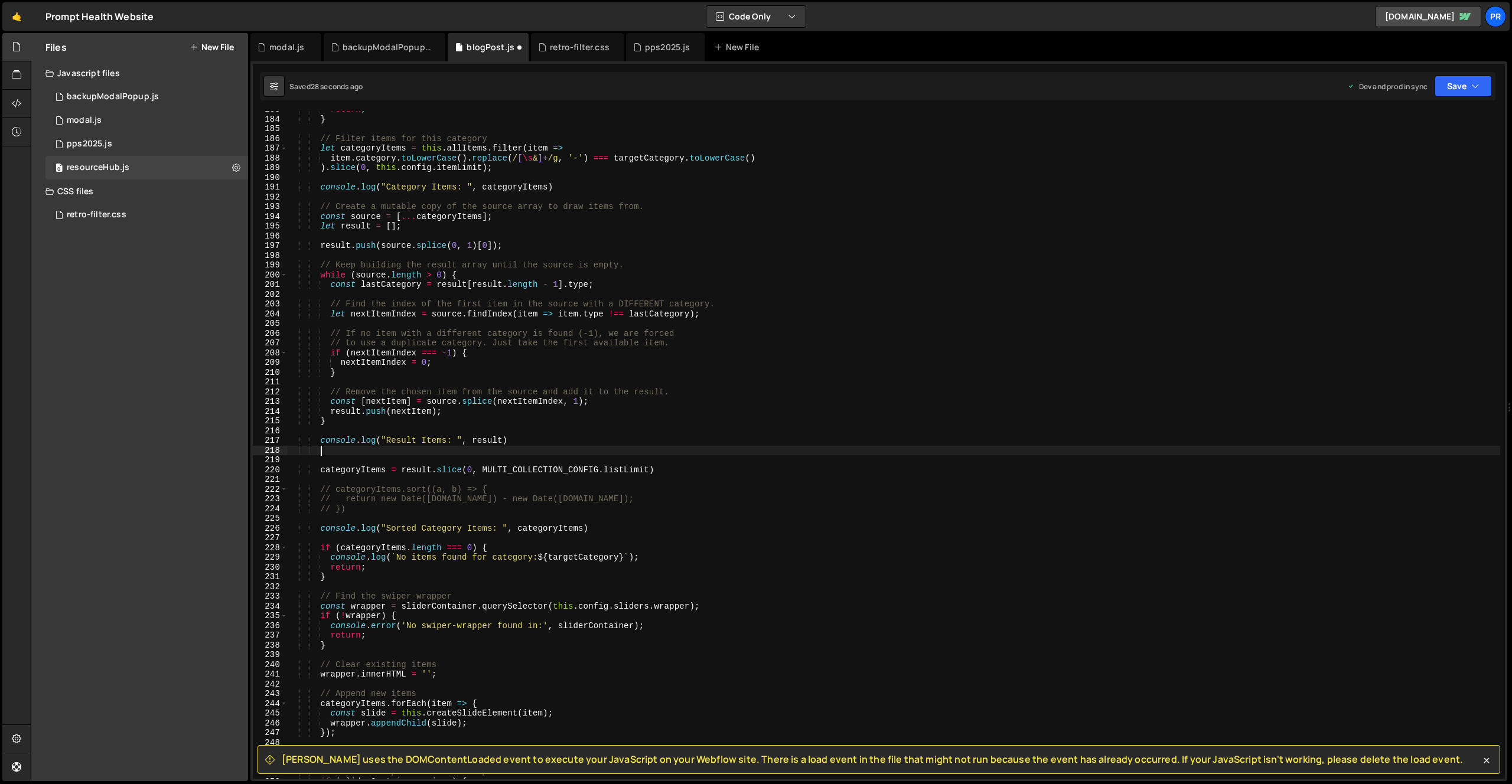
scroll to position [1744, 0]
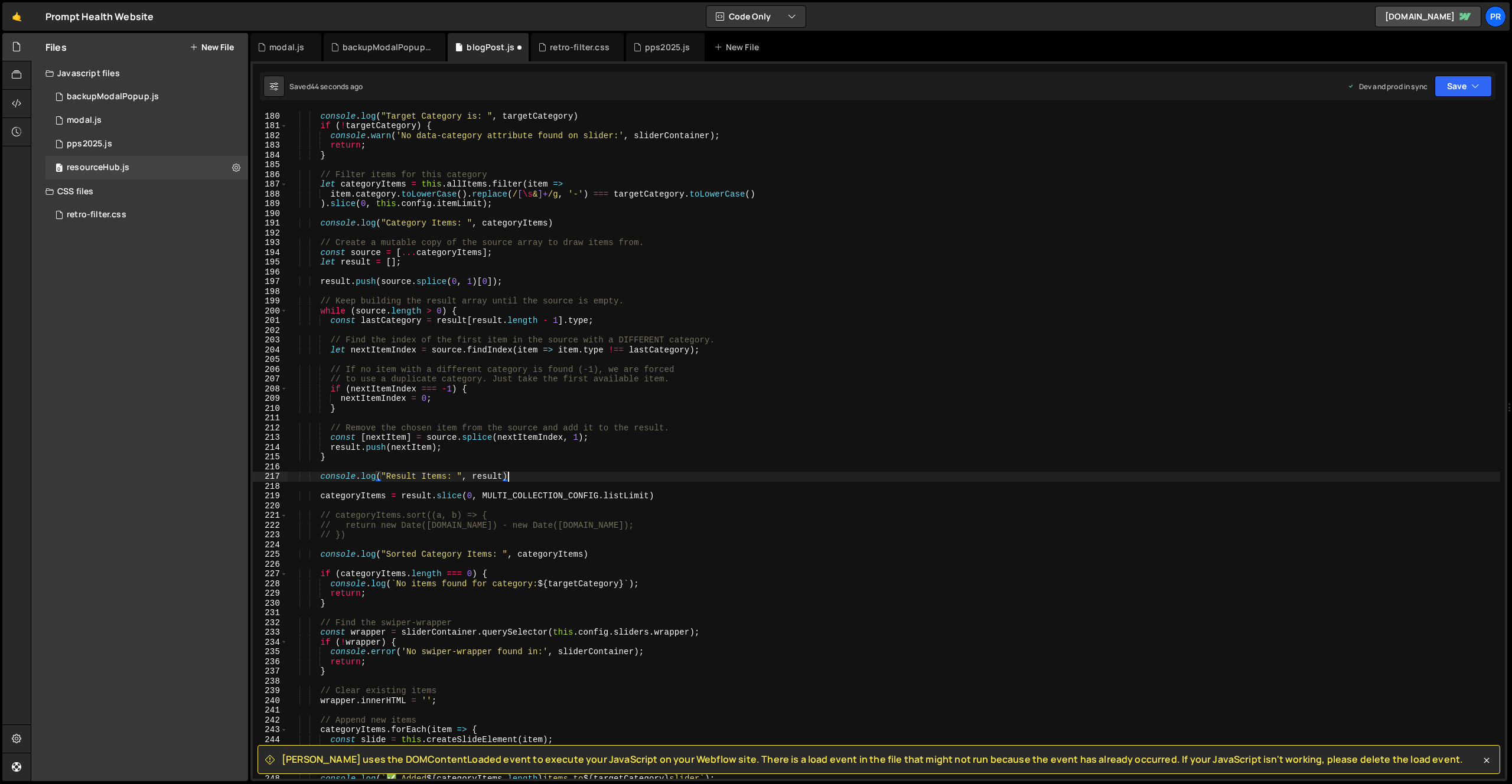
click at [504, 256] on div "const targetCategory = sliderContainer . dataset . category ; console . log ( "…" at bounding box center [894, 446] width 1213 height 688
click at [502, 201] on div "const targetCategory = sliderContainer . dataset . category ; console . log ( "…" at bounding box center [894, 446] width 1213 height 688
click at [410, 204] on div "const targetCategory = sliderContainer . dataset . category ; console . log ( "…" at bounding box center [894, 446] width 1213 height 688
click at [498, 204] on div "const targetCategory = sliderContainer . dataset . category ; console . log ( "…" at bounding box center [894, 446] width 1213 height 688
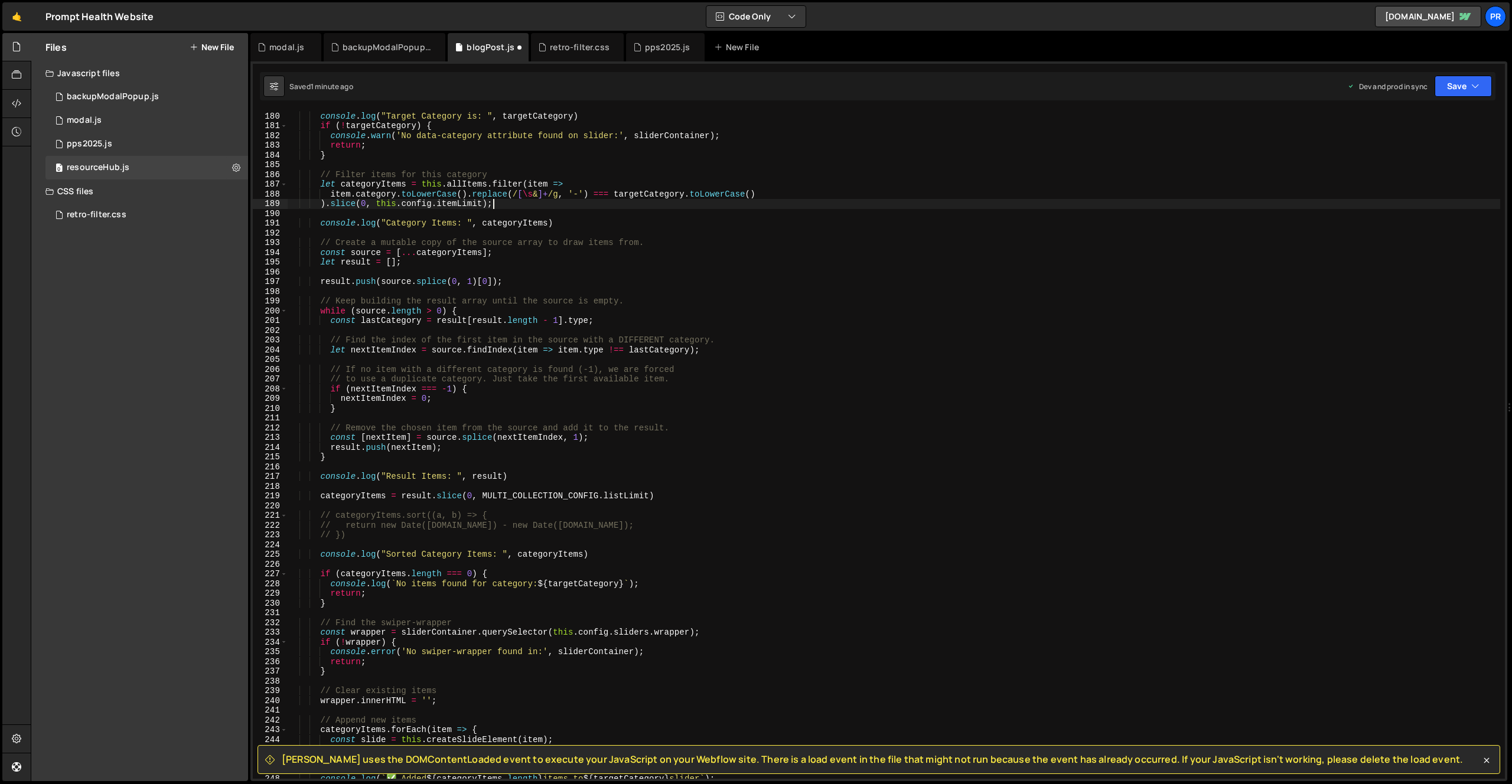
click at [488, 204] on div "const targetCategory = sliderContainer . dataset . category ; console . log ( "…" at bounding box center [894, 446] width 1213 height 688
click at [380, 536] on div "const targetCategory = sliderContainer . dataset . category ; console . log ( "…" at bounding box center [894, 446] width 1213 height 688
click at [323, 205] on div "const targetCategory = sliderContainer . dataset . category ; console . log ( "…" at bounding box center [894, 446] width 1213 height 688
paste textarea "// }"
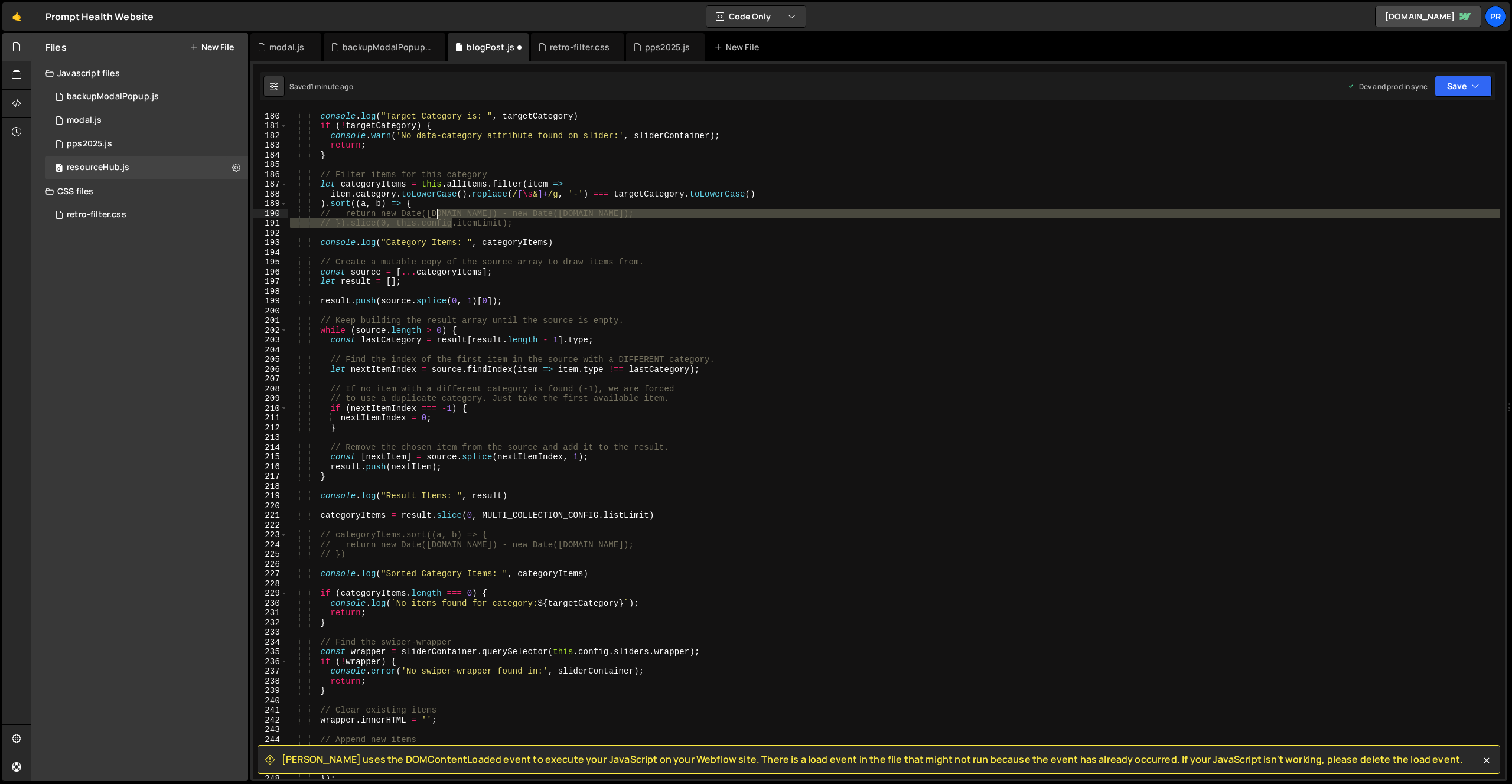
drag, startPoint x: 453, startPoint y: 219, endPoint x: 435, endPoint y: 213, distance: 18.9
click at [435, 213] on div "const targetCategory = sliderContainer . dataset . category ; console . log ( "…" at bounding box center [894, 446] width 1213 height 688
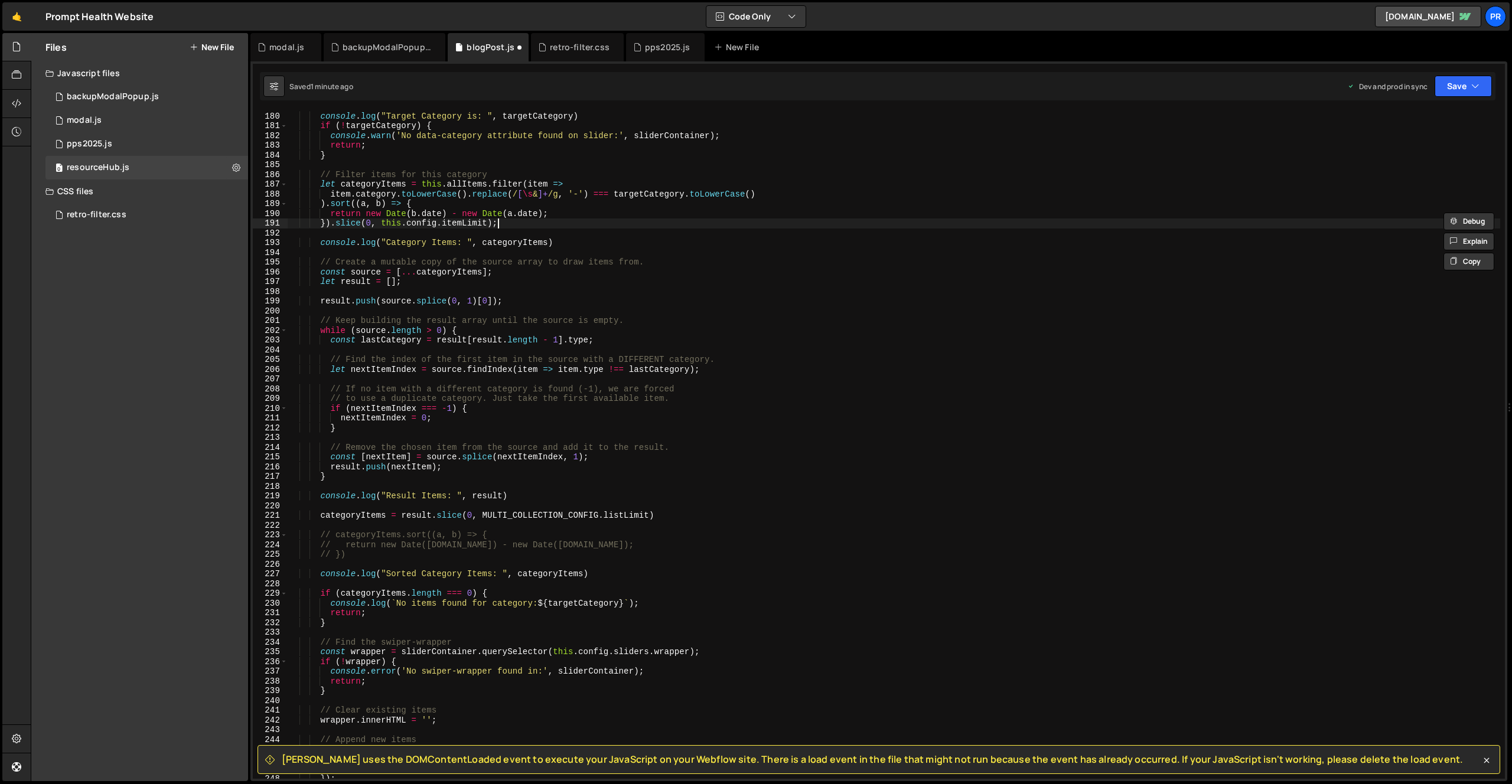
click at [523, 223] on div "const targetCategory = sliderContainer . dataset . category ; console . log ( "…" at bounding box center [894, 446] width 1213 height 688
type textarea "}).slice(0, this.config.itemLimit);"
click at [1480, 87] on button "Save" at bounding box center [1463, 86] width 57 height 21
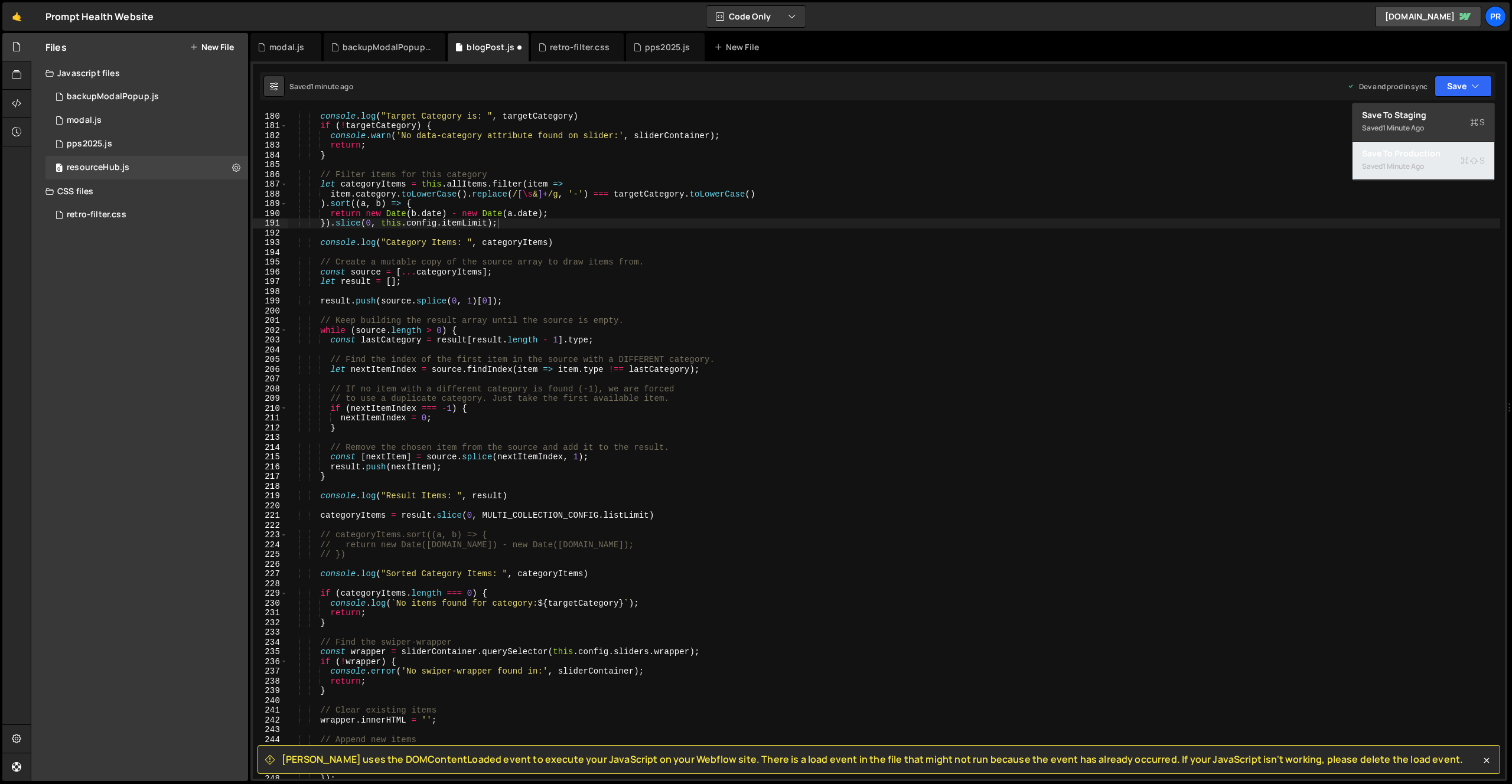
click at [1449, 147] on button "Save to Production S Saved 1 minute ago" at bounding box center [1424, 161] width 142 height 38
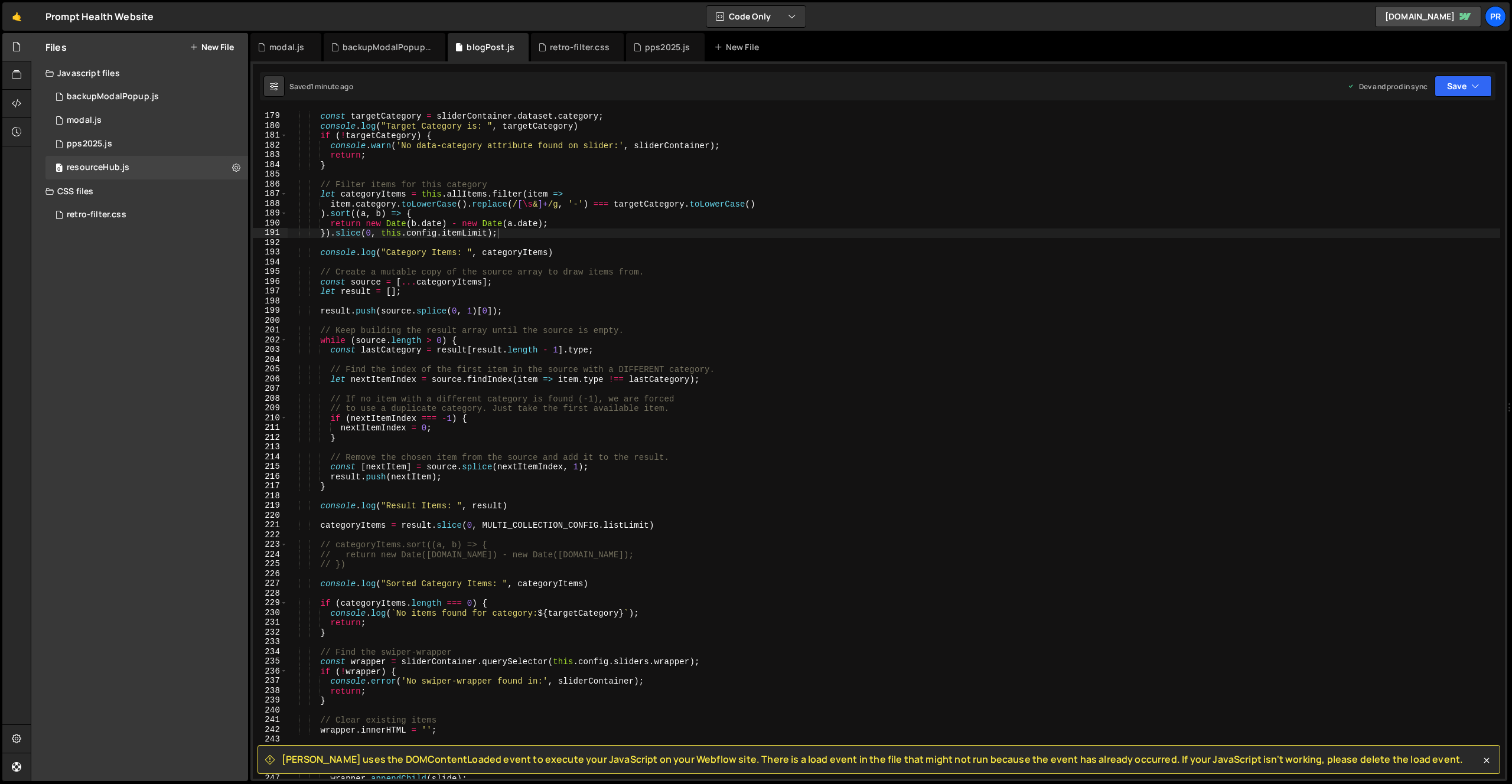
click at [599, 236] on div "// Get target category from data attribute const targetCategory = sliderContain…" at bounding box center [894, 446] width 1213 height 688
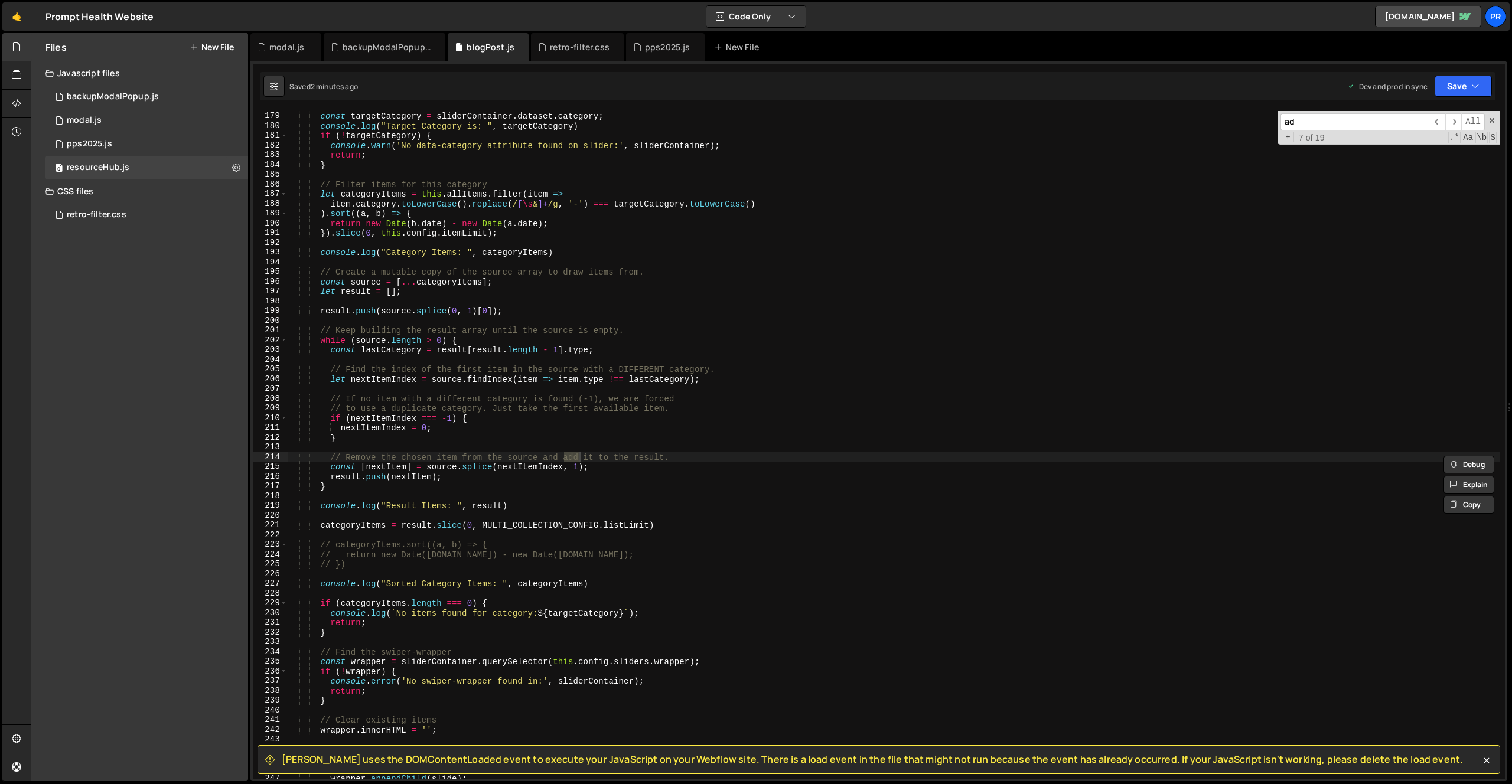
type input "a"
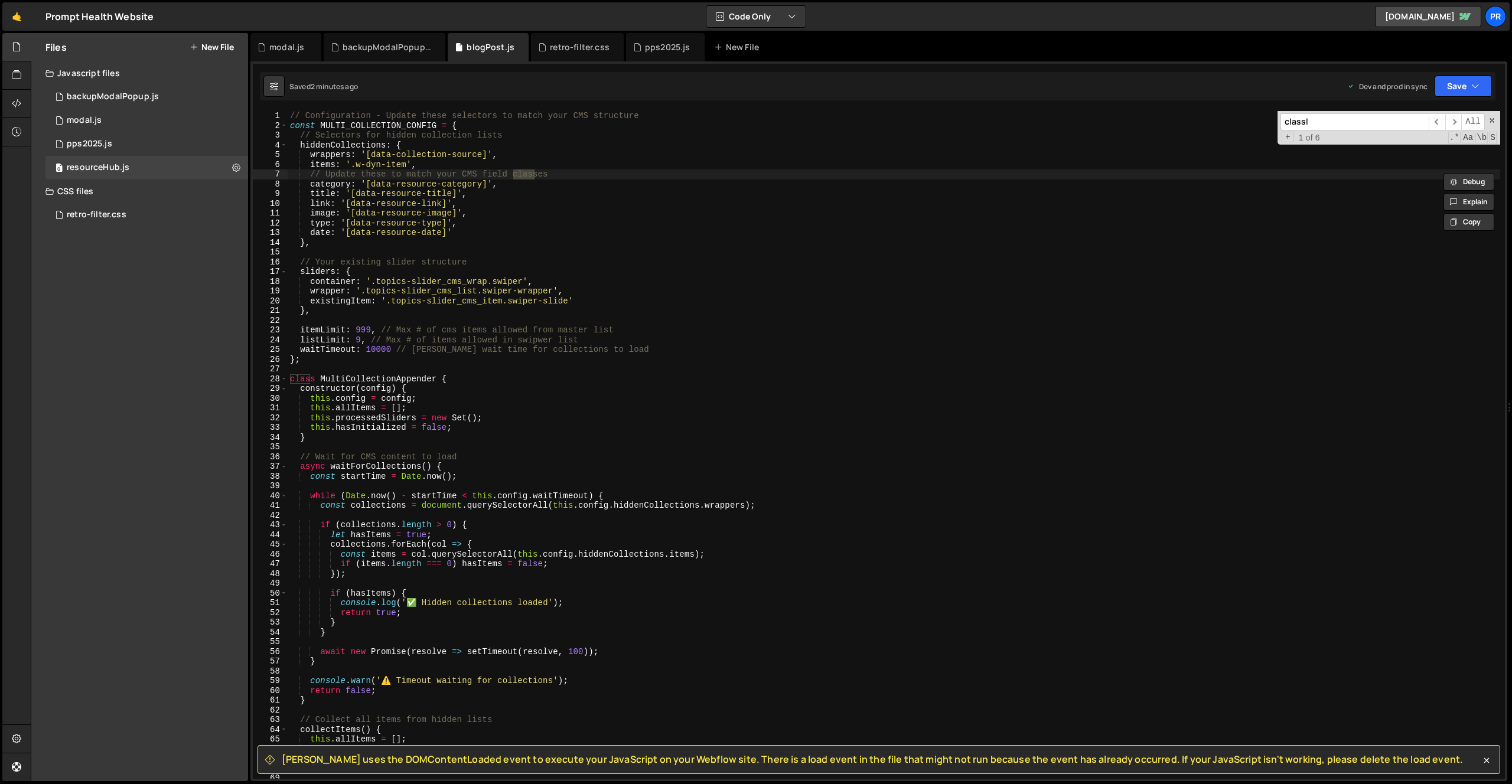
scroll to position [1186, 0]
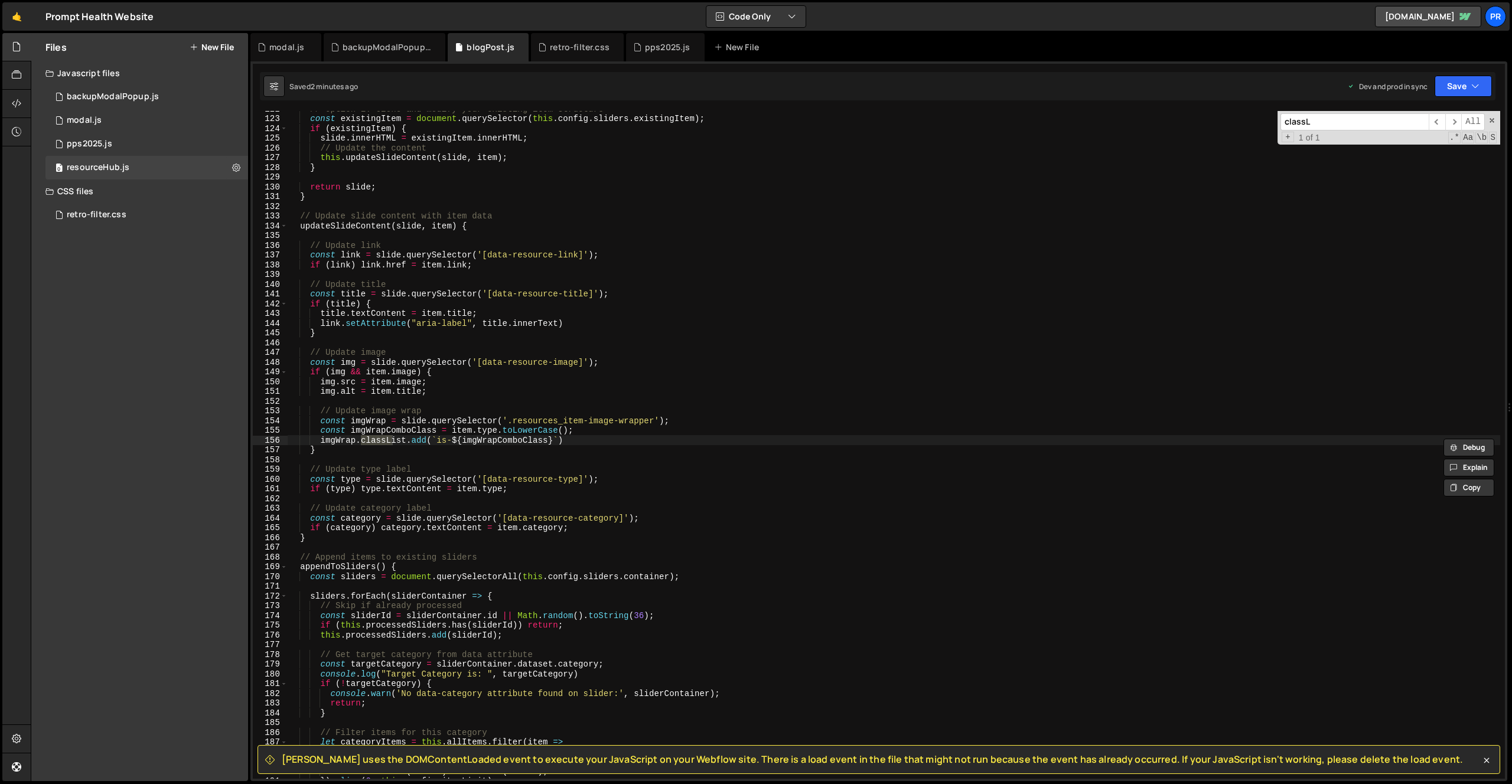
type input "classL"
click at [492, 443] on div "// Option 1: Clone and modify your existing item structure const existingItem =…" at bounding box center [894, 448] width 1213 height 688
click at [374, 434] on div "// Option 1: Clone and modify your existing item structure const existingItem =…" at bounding box center [894, 448] width 1213 height 688
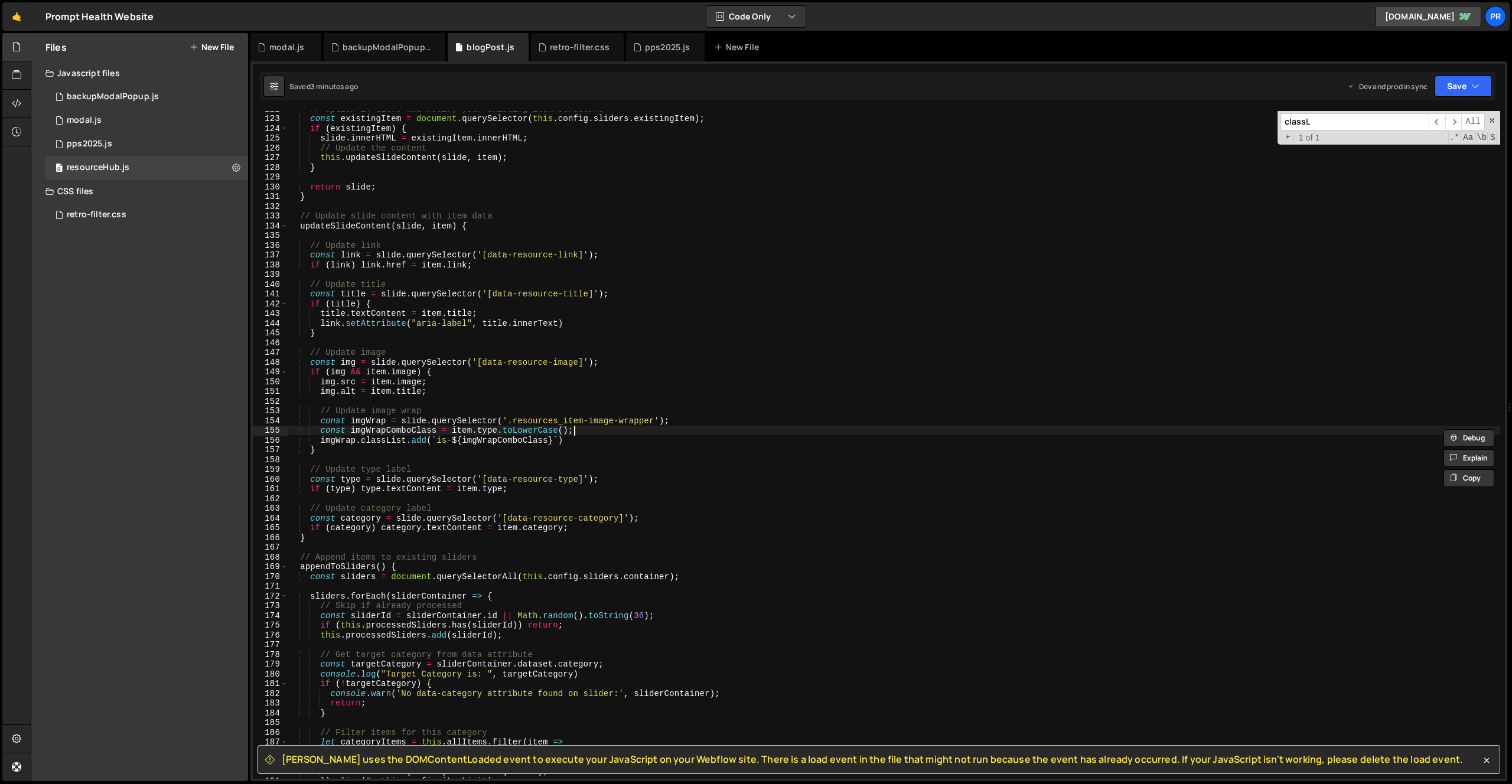
click at [592, 428] on div "// Option 1: Clone and modify your existing item structure const existingItem =…" at bounding box center [894, 448] width 1213 height 688
click at [595, 430] on div "// Option 1: Clone and modify your existing item structure const existingItem =…" at bounding box center [894, 448] width 1213 height 688
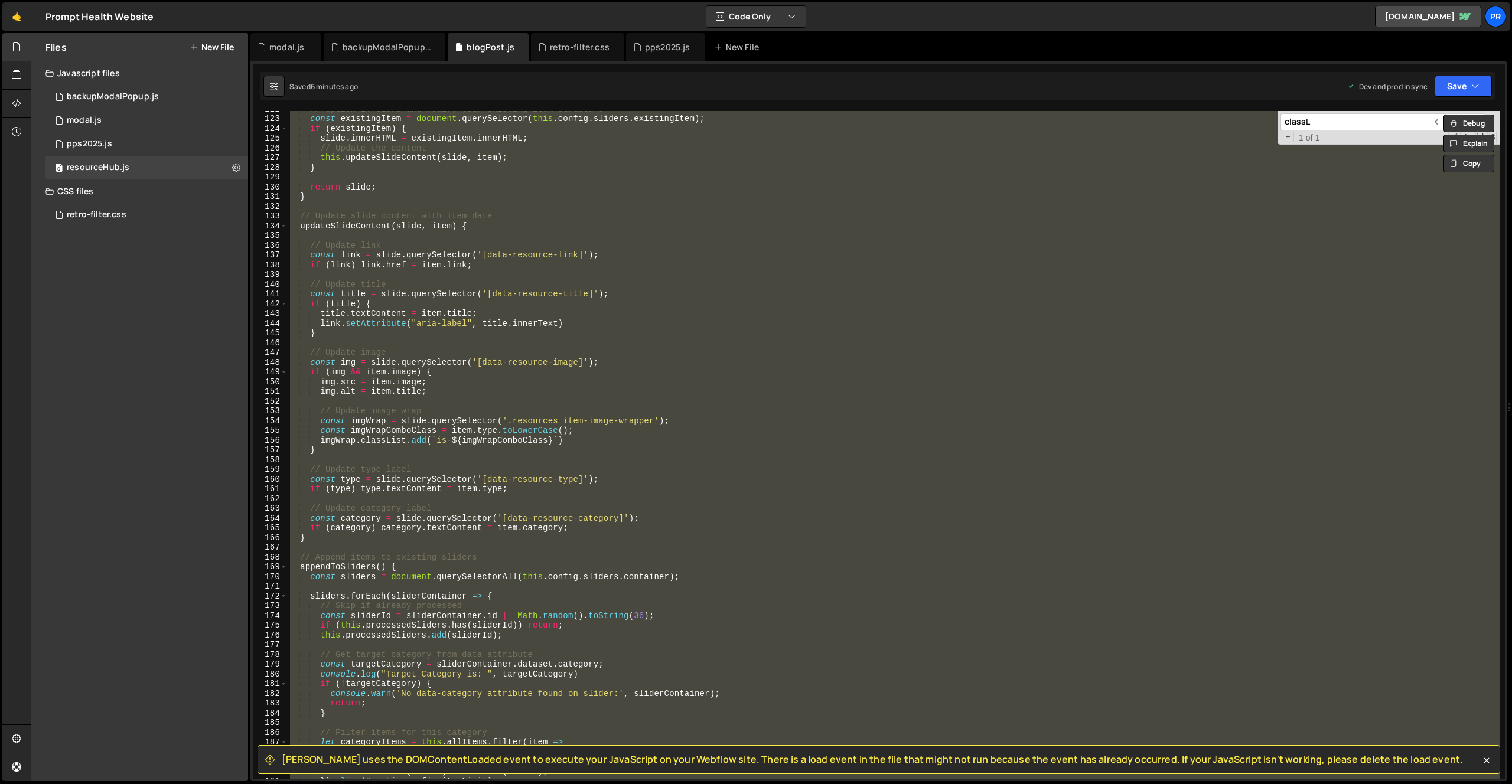
click at [529, 253] on div "// Option 1: Clone and modify your existing item structure const existingItem =…" at bounding box center [894, 445] width 1213 height 668
type textarea "const link = slide.querySelector('[data-resource-link]');"
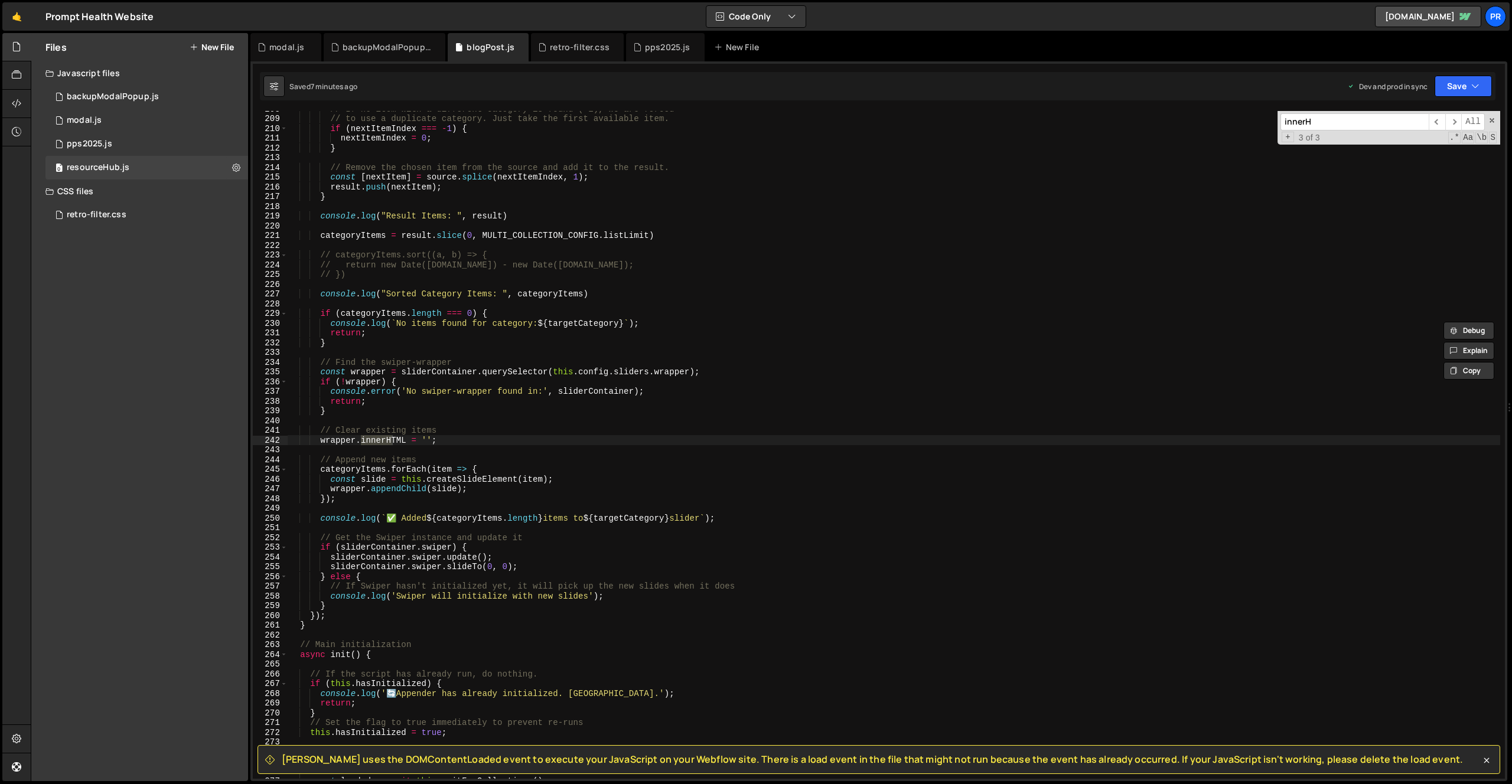
scroll to position [2024, 0]
type input "innerH"
click at [1453, 124] on span "​" at bounding box center [1453, 121] width 17 height 17
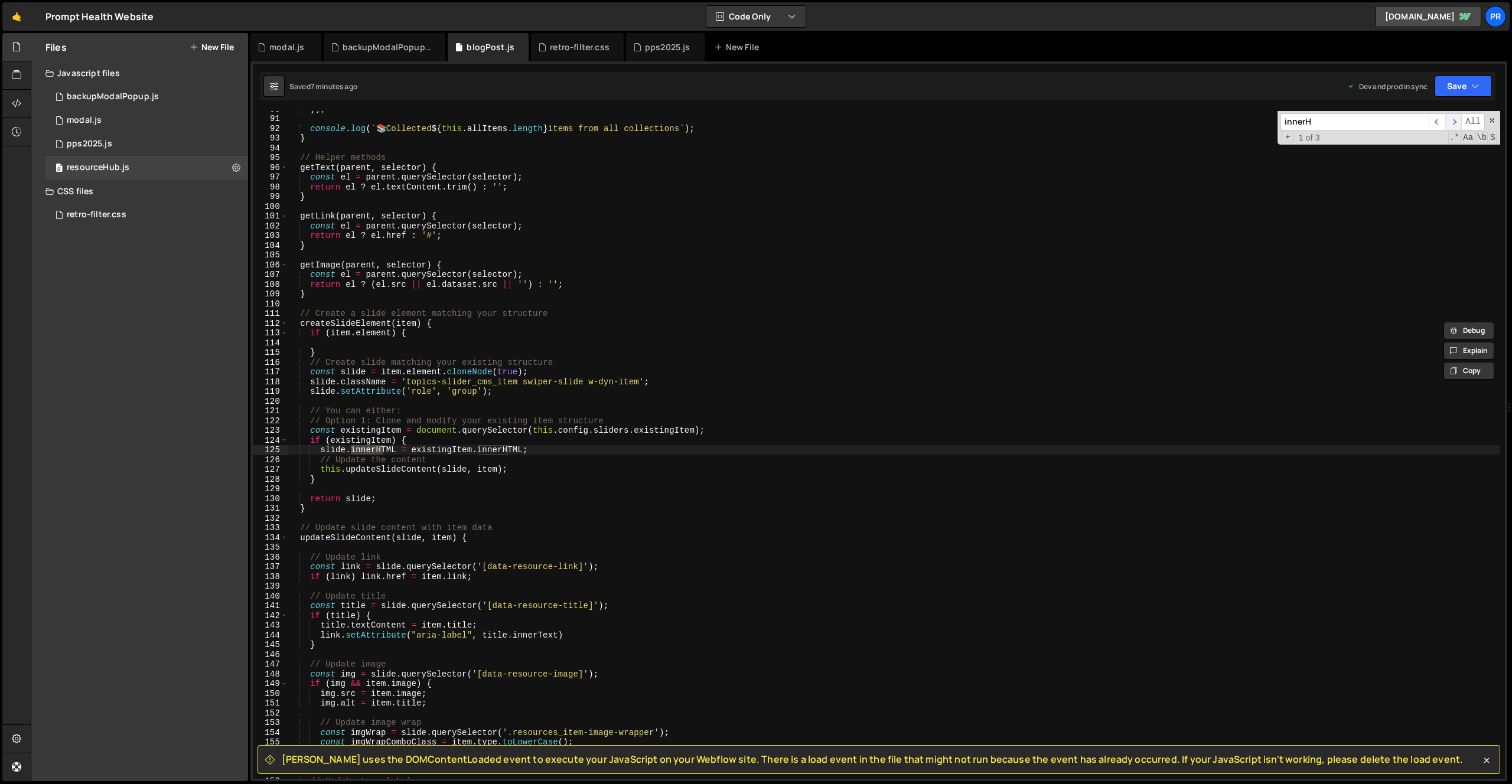
scroll to position [874, 0]
click at [548, 452] on div "}) ; console . log ( ` 📚 Collected ${ this . allItems . length } items from all…" at bounding box center [894, 448] width 1213 height 688
click at [1463, 83] on button "Save" at bounding box center [1463, 86] width 57 height 21
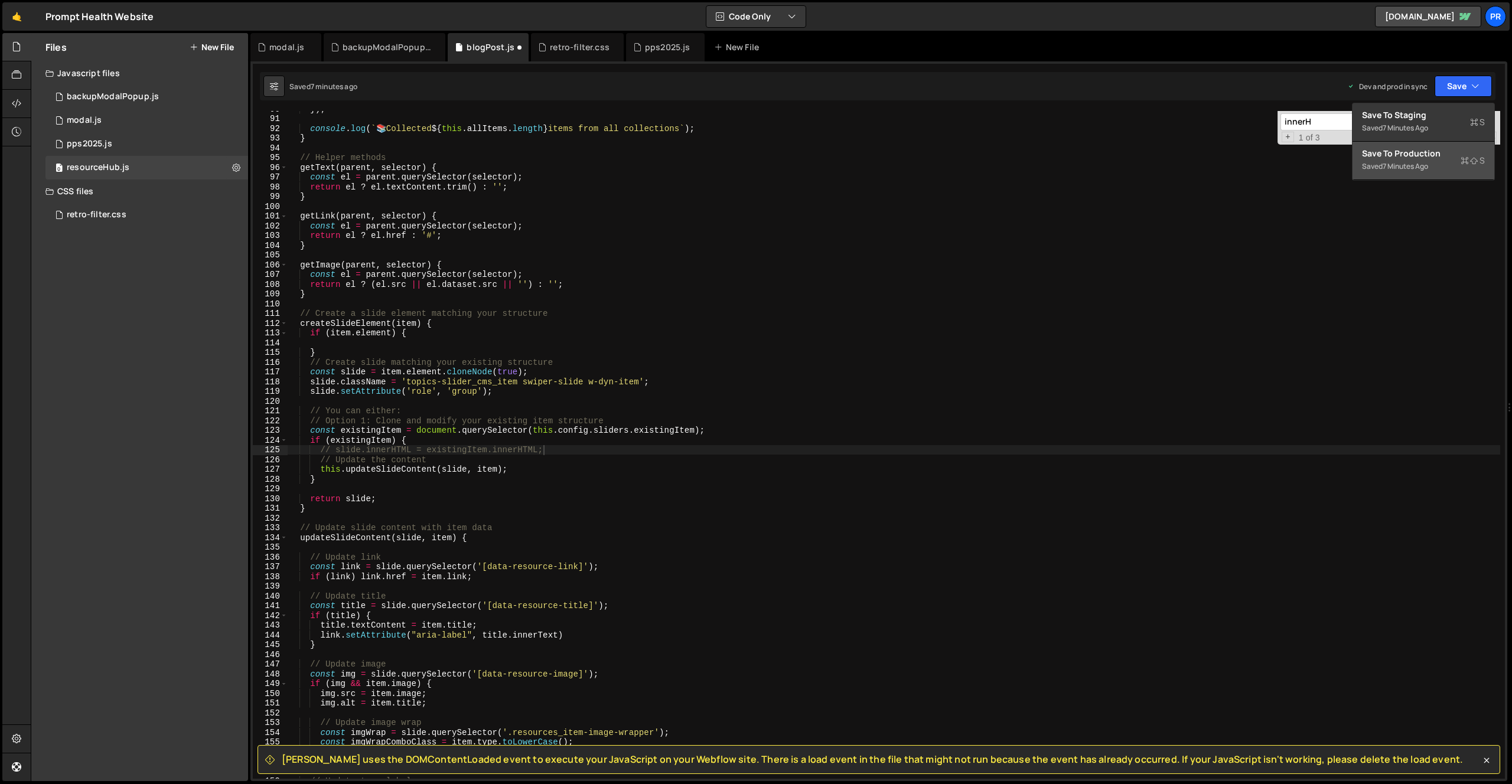
click at [1430, 161] on div "Saved 7 minutes ago" at bounding box center [1423, 166] width 123 height 14
type textarea "getText(parent, selector) {"
click at [531, 167] on div "}) ; console . log ( ` 📚 Collected ${ this . allItems . length } items from all…" at bounding box center [894, 448] width 1213 height 688
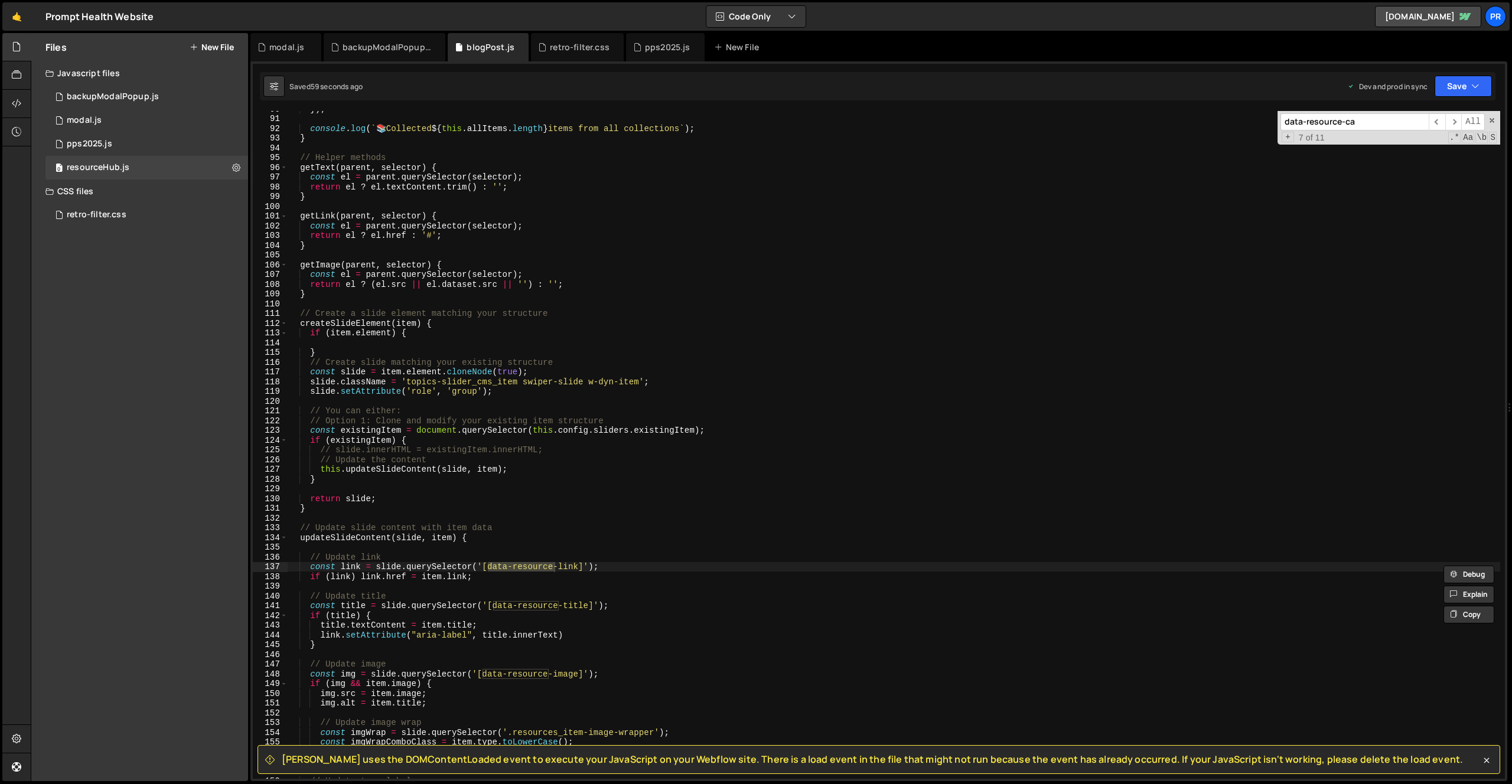
scroll to position [1264, 0]
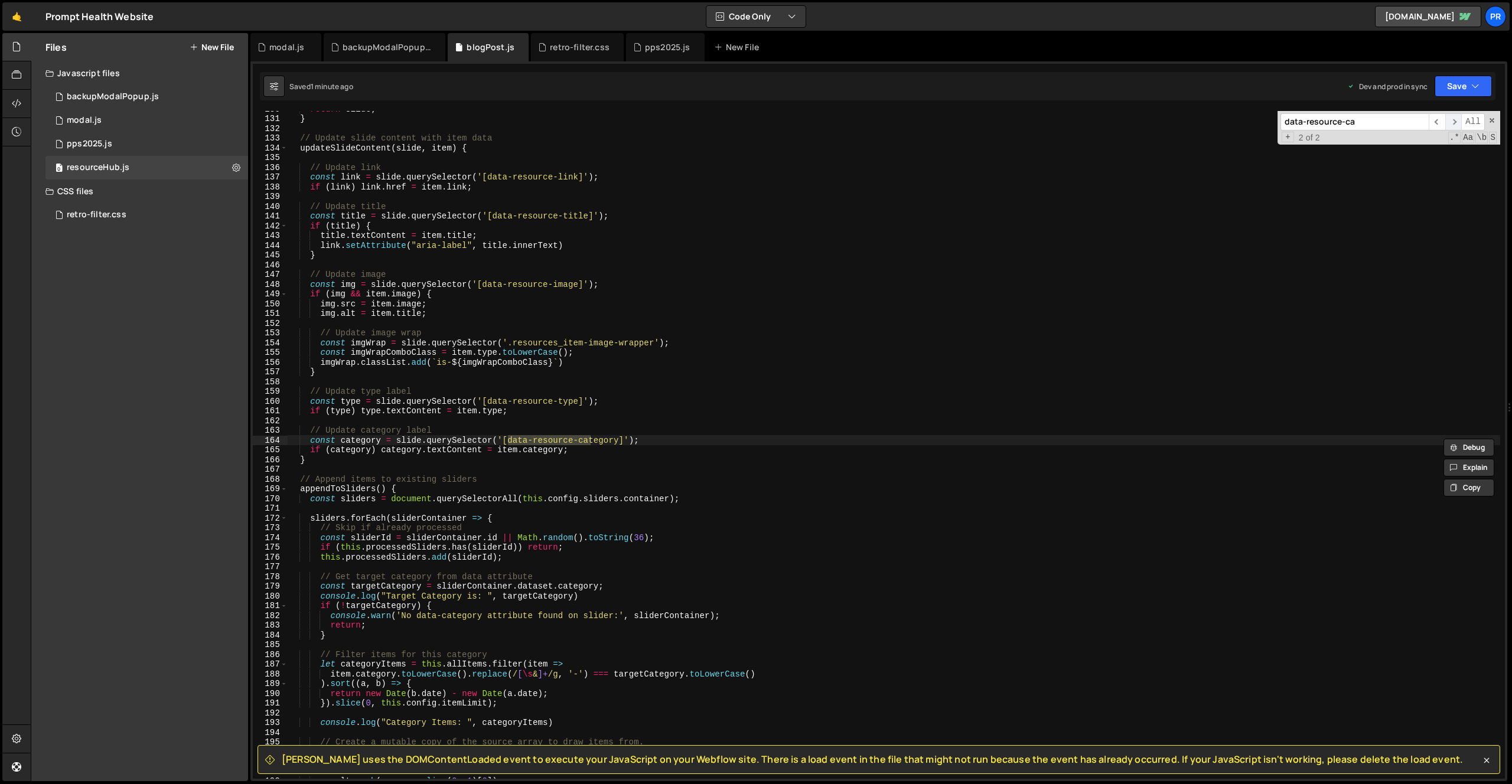
type input "data-resource-ca"
click at [1454, 119] on span "​" at bounding box center [1453, 121] width 17 height 17
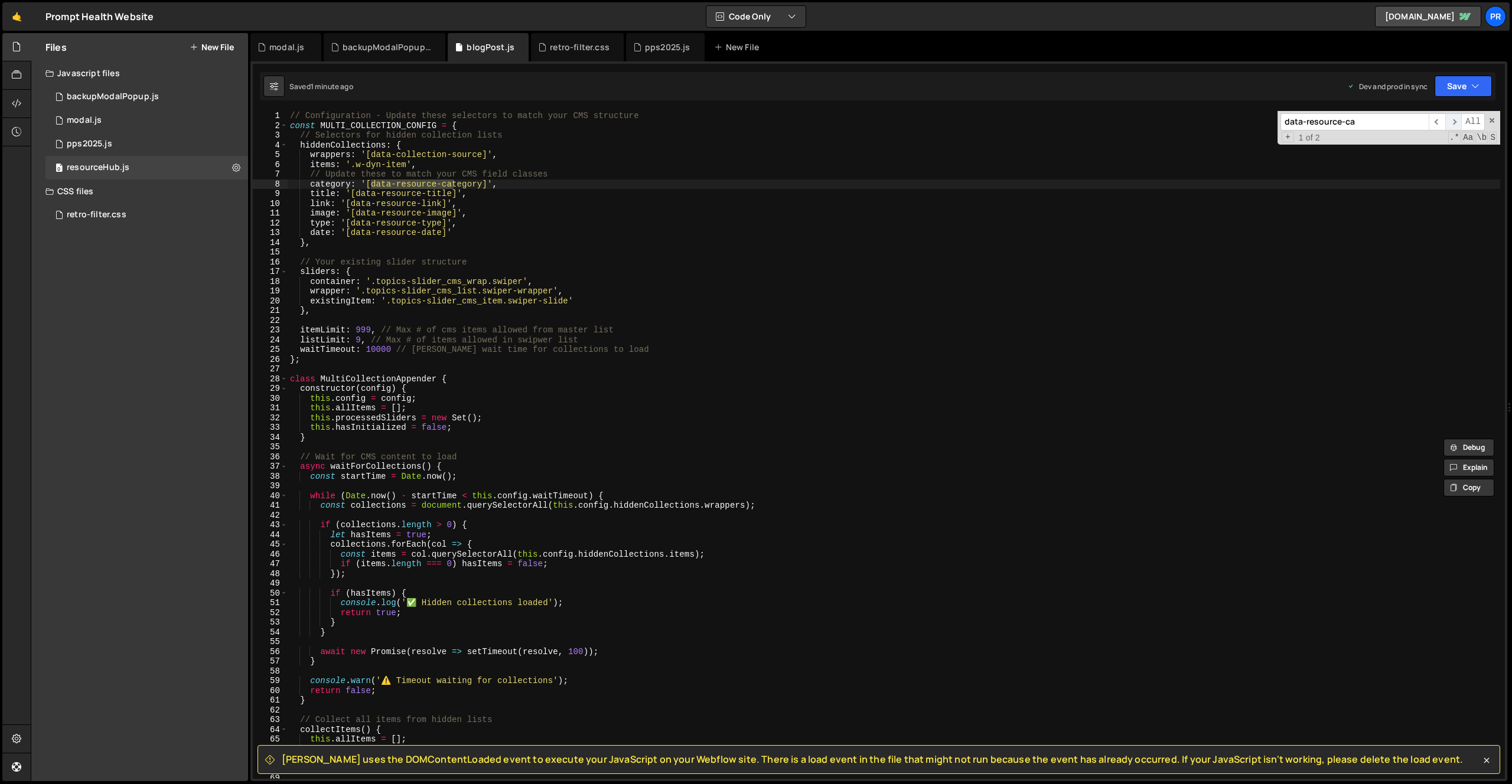
click at [1454, 119] on span "​" at bounding box center [1453, 121] width 17 height 17
